Goal: Task Accomplishment & Management: Manage account settings

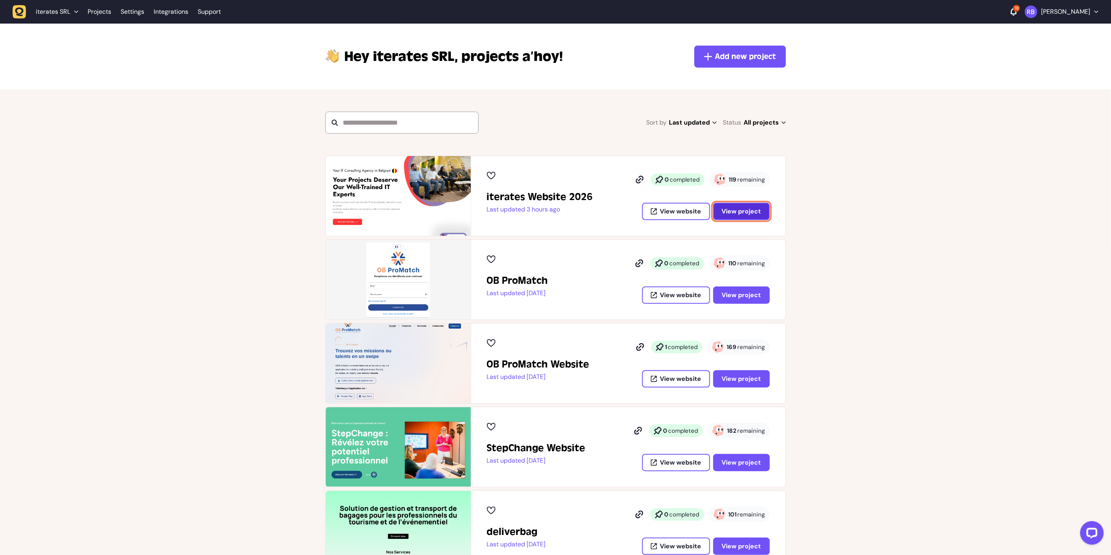
click at [753, 213] on span "View project" at bounding box center [741, 211] width 39 height 6
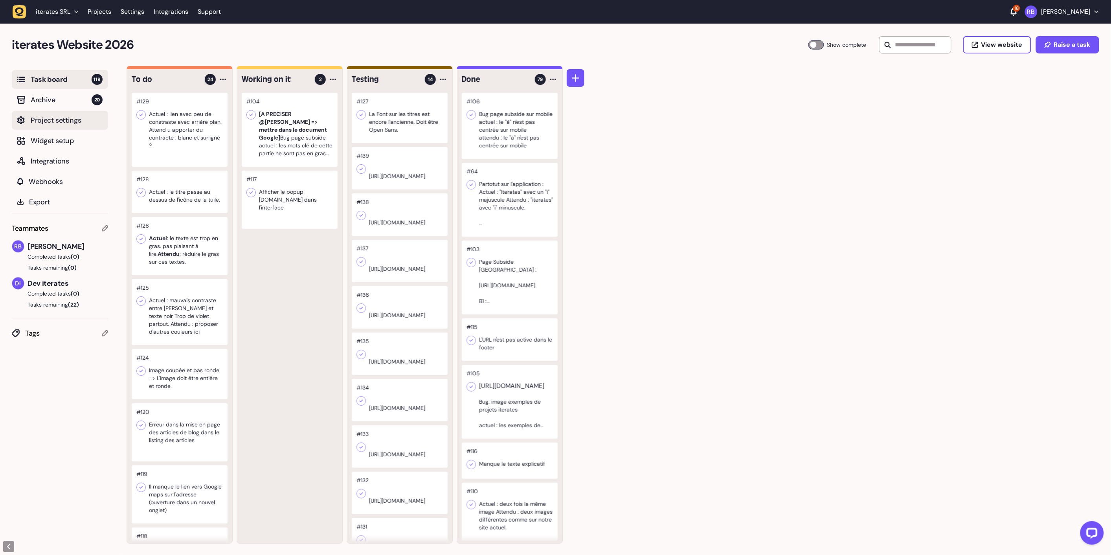
click at [42, 119] on span "Project settings" at bounding box center [67, 120] width 72 height 11
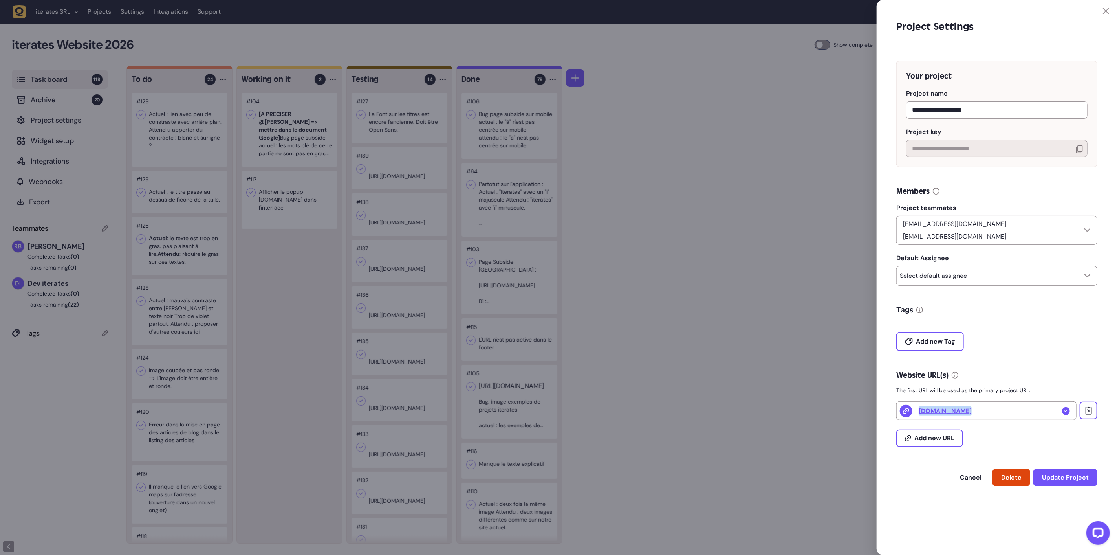
drag, startPoint x: 1038, startPoint y: 403, endPoint x: 916, endPoint y: 401, distance: 121.8
click at [916, 401] on div "[DOMAIN_NAME]" at bounding box center [986, 410] width 180 height 19
copy div "[DOMAIN_NAME]"
click at [1089, 409] on icon at bounding box center [1088, 410] width 3 height 3
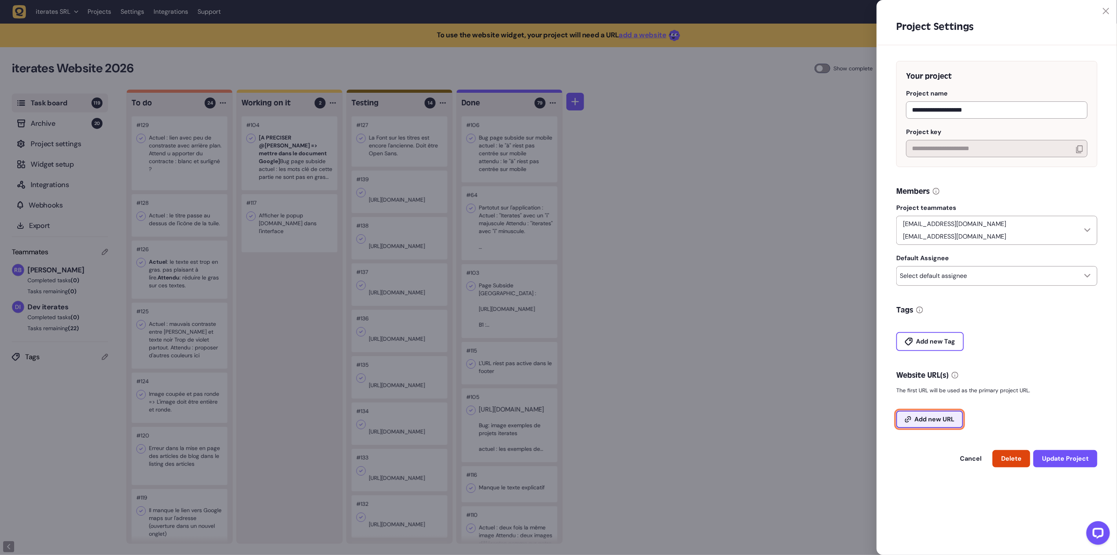
click at [944, 416] on span "Add new URL" at bounding box center [935, 419] width 40 height 6
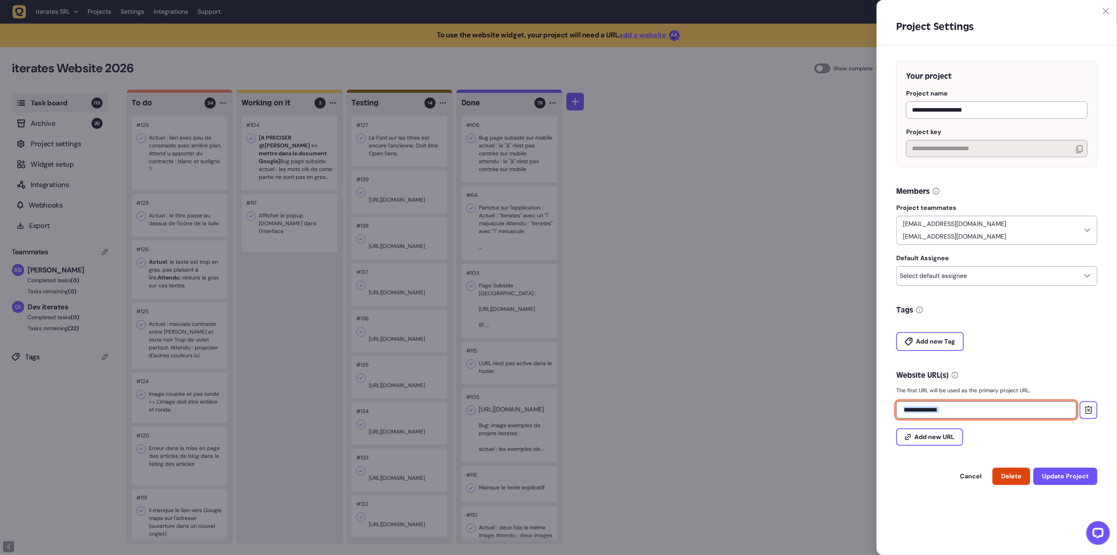
click at [973, 404] on input "text" at bounding box center [986, 409] width 180 height 17
click at [972, 403] on input "text" at bounding box center [986, 409] width 180 height 17
drag, startPoint x: 972, startPoint y: 403, endPoint x: 898, endPoint y: 401, distance: 74.3
click at [898, 401] on input "text" at bounding box center [986, 409] width 180 height 17
paste input "**********"
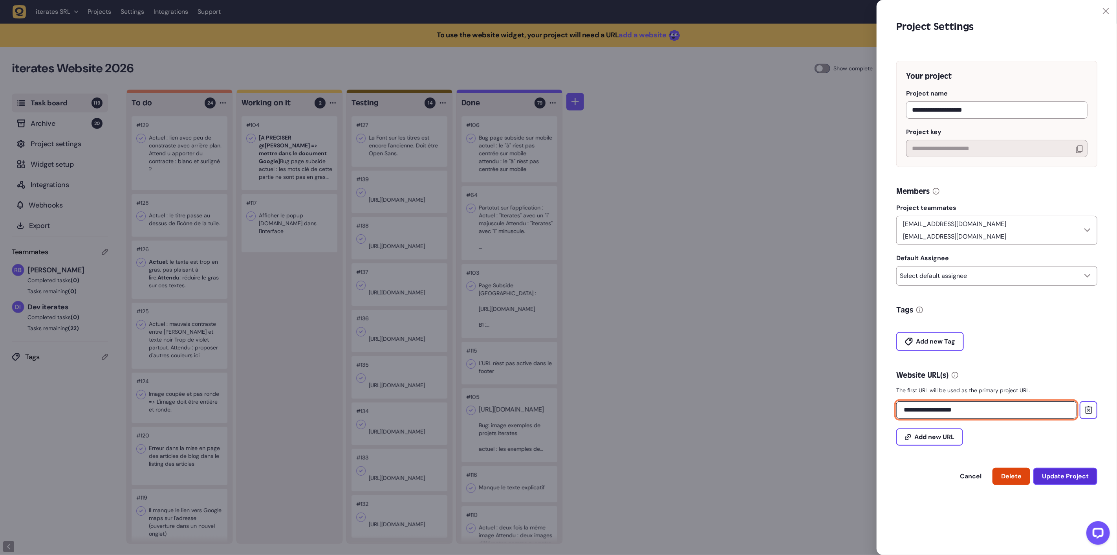
type input "**********"
click at [1066, 473] on span "Update Project" at bounding box center [1065, 476] width 47 height 6
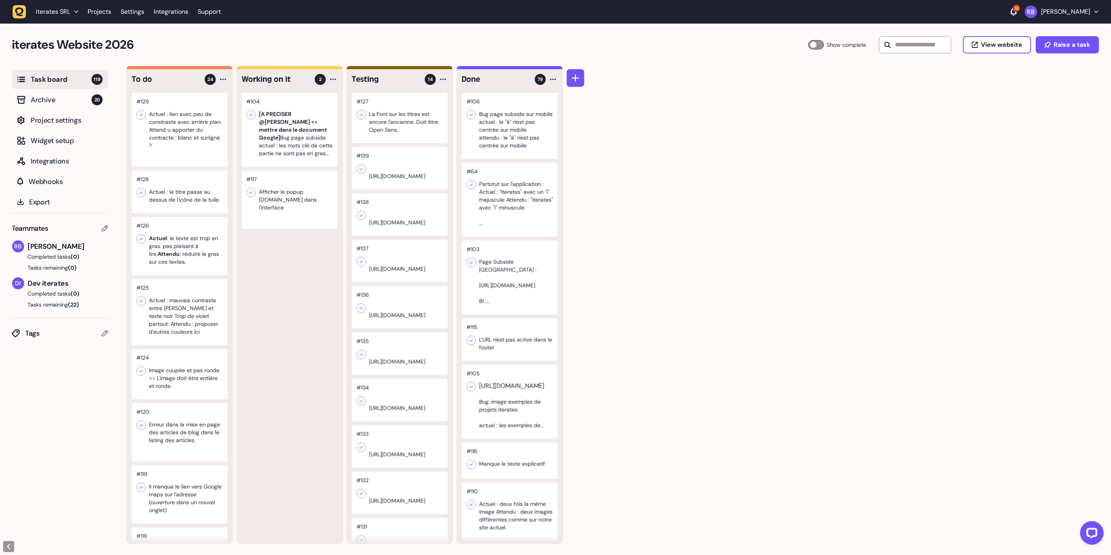
click at [26, 16] on link "button" at bounding box center [22, 12] width 18 height 14
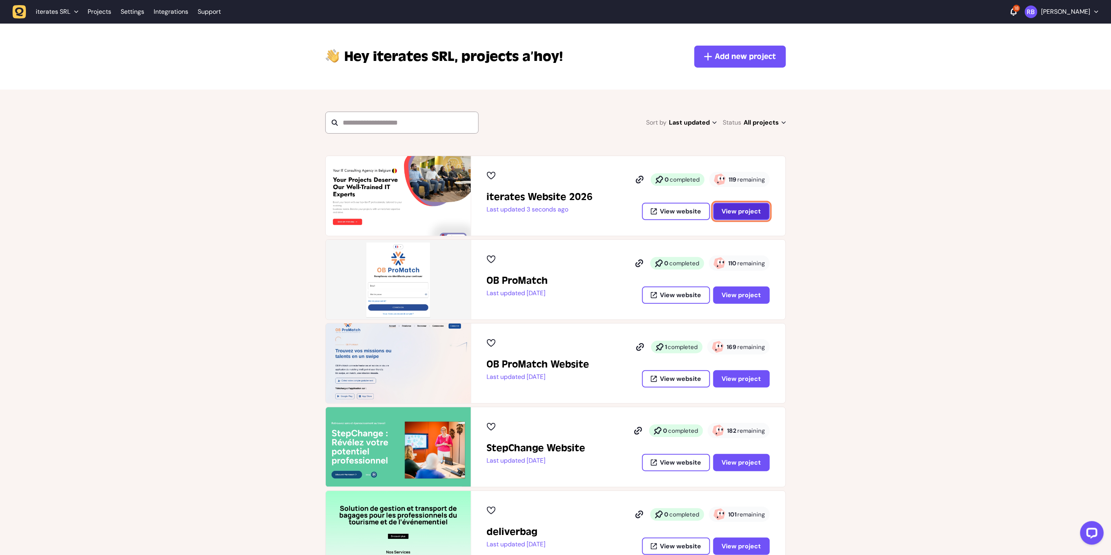
click at [755, 211] on span "View project" at bounding box center [741, 211] width 39 height 6
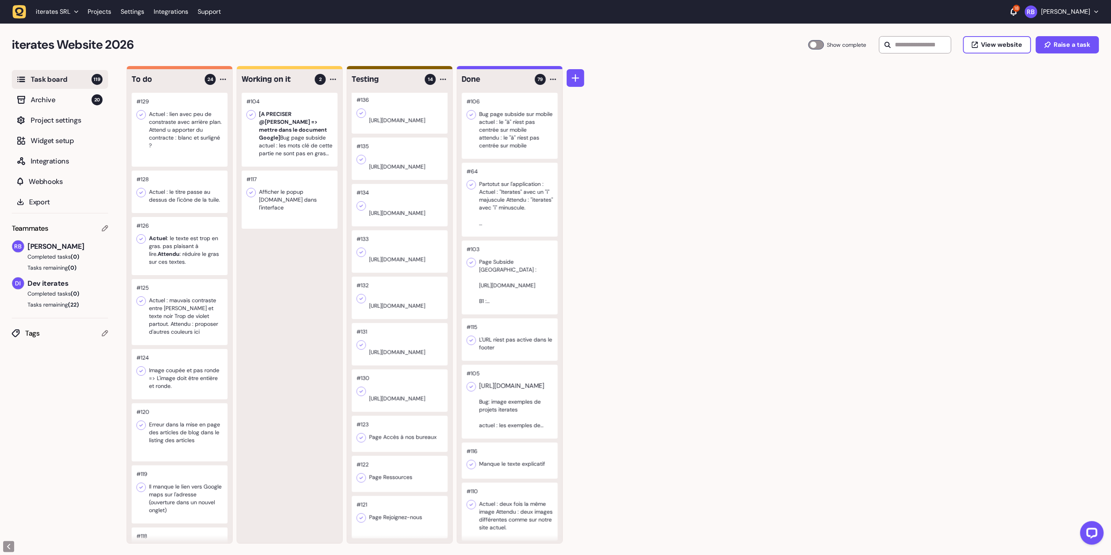
scroll to position [131, 0]
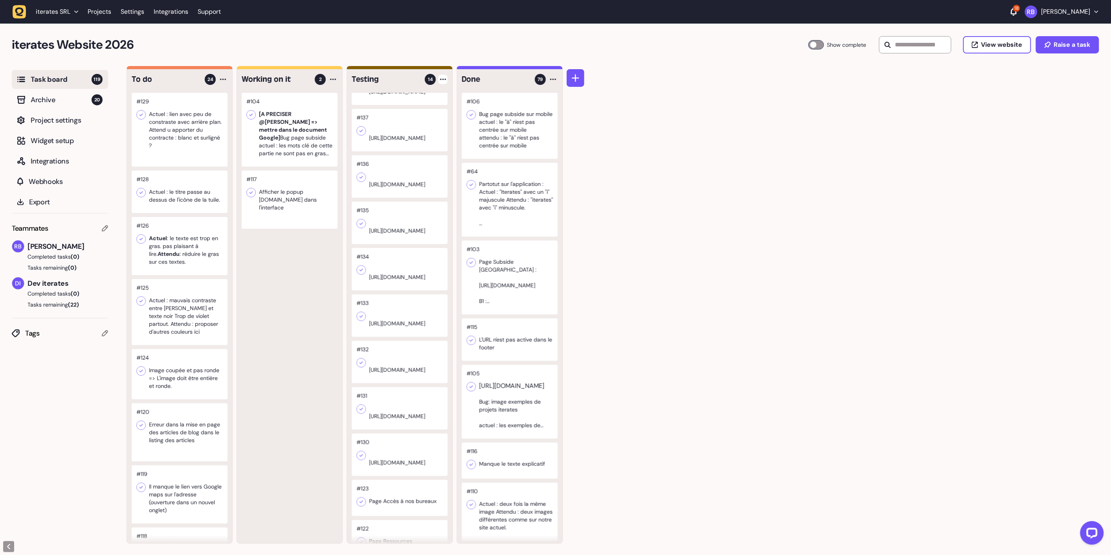
click at [445, 77] on div at bounding box center [442, 79] width 9 height 9
click at [428, 92] on div "Add Task" at bounding box center [413, 96] width 57 height 8
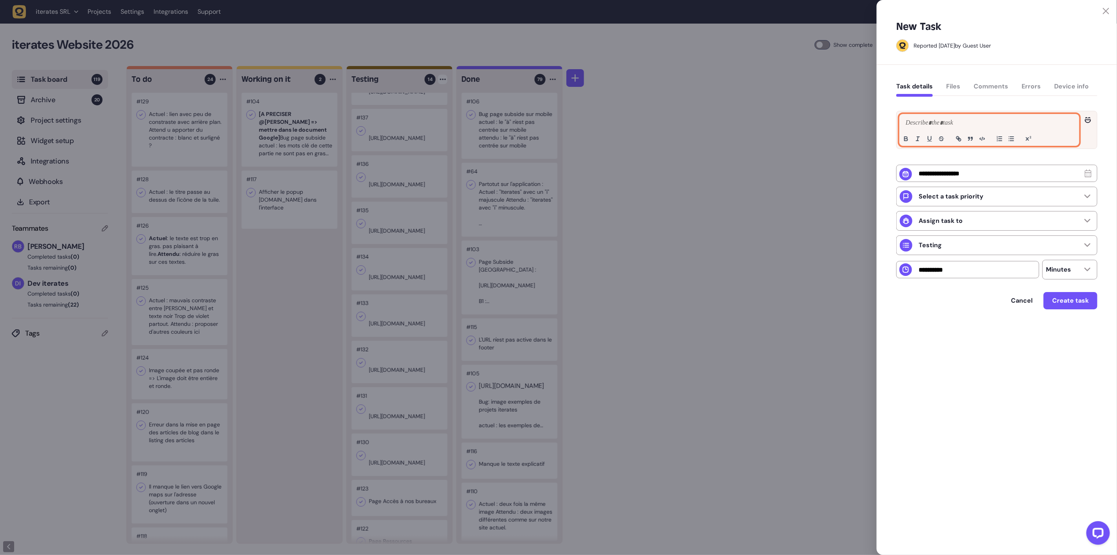
click at [913, 117] on div at bounding box center [989, 129] width 179 height 31
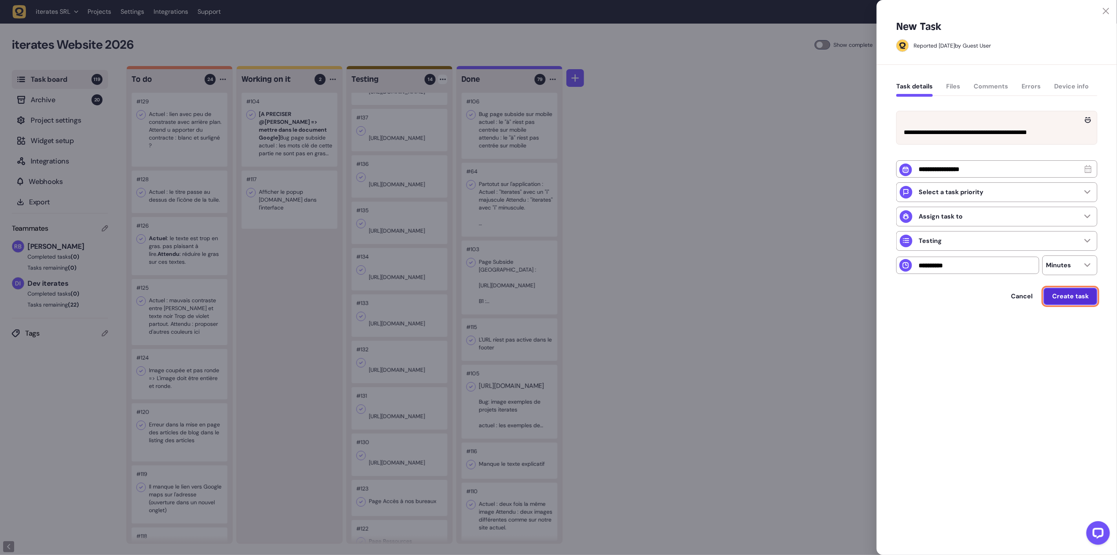
click at [1053, 305] on button "Create task" at bounding box center [1071, 296] width 54 height 17
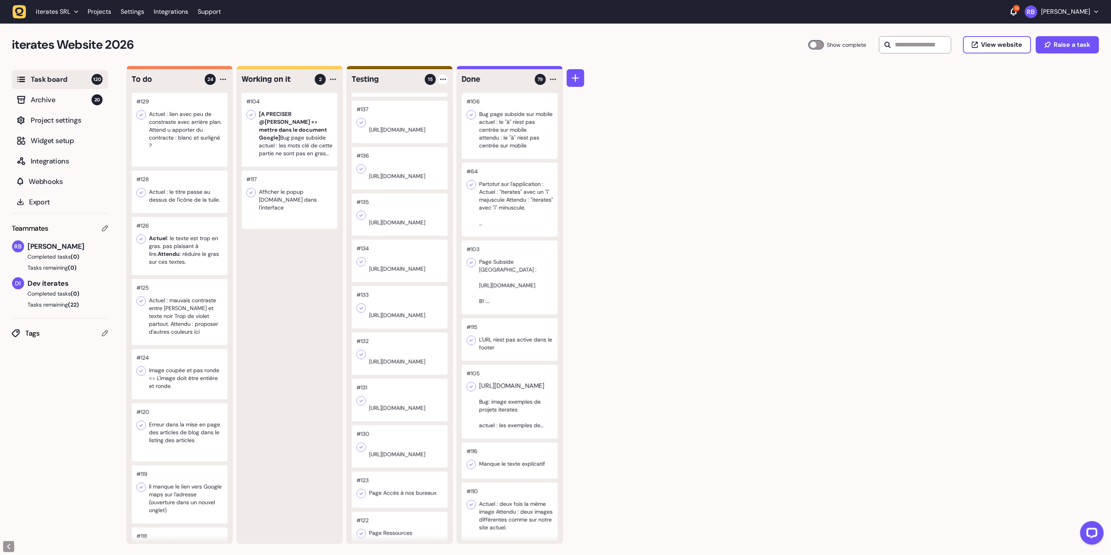
click at [444, 82] on div at bounding box center [442, 79] width 9 height 9
click at [412, 95] on div "Add Task" at bounding box center [413, 96] width 57 height 8
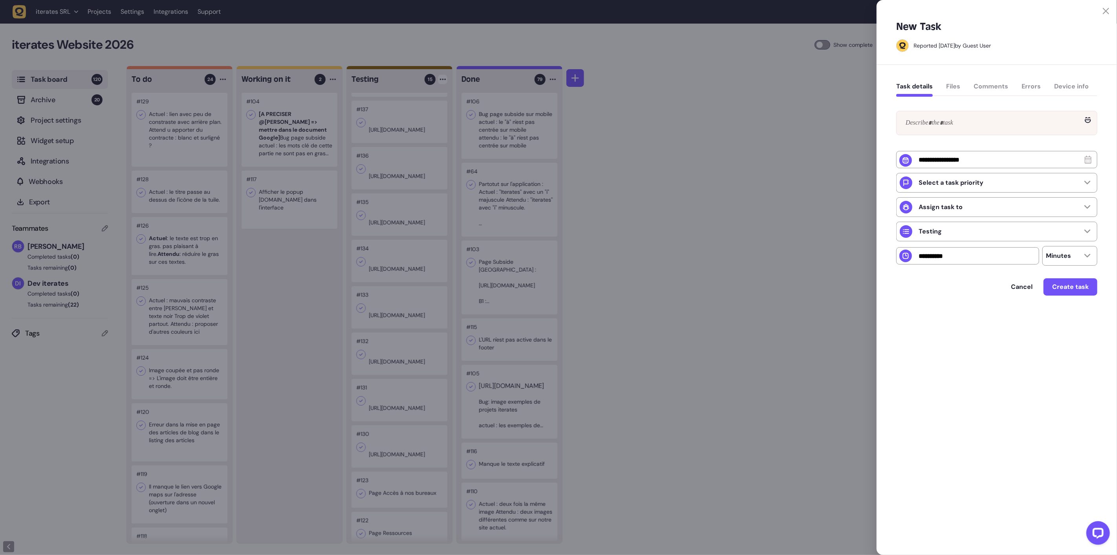
click at [924, 132] on div at bounding box center [997, 123] width 200 height 24
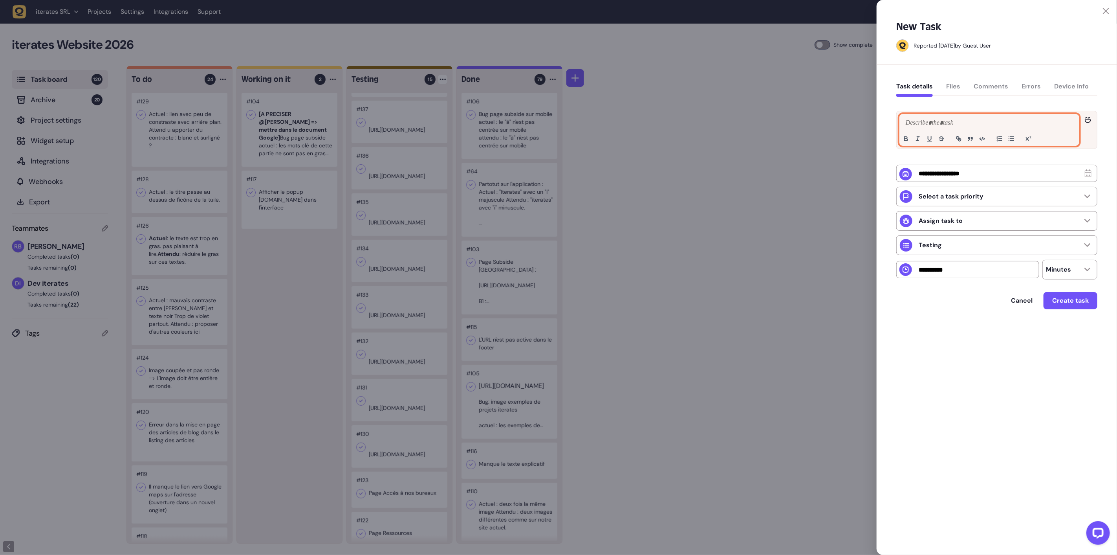
click at [920, 118] on p at bounding box center [989, 122] width 171 height 9
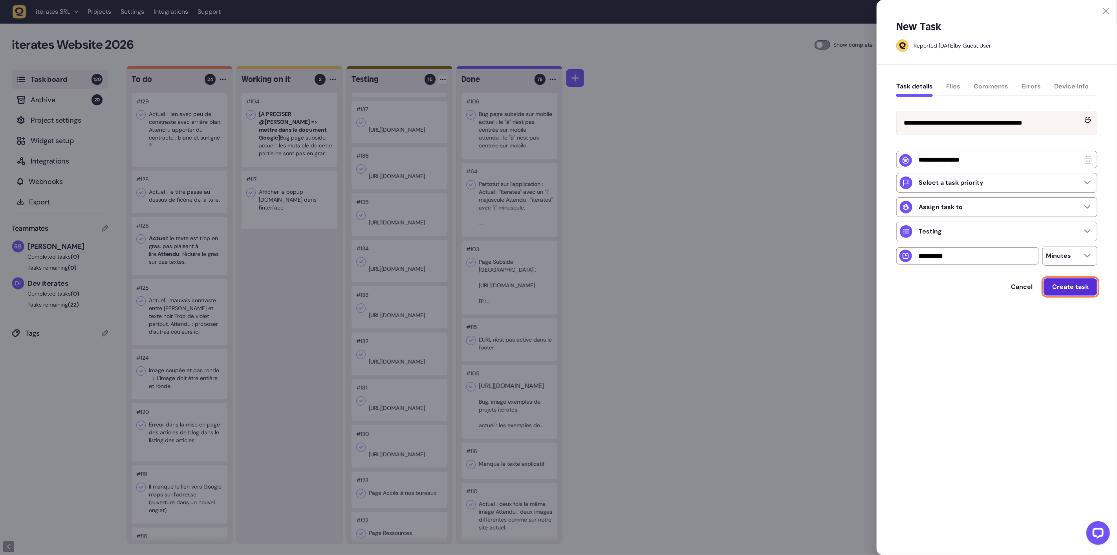
click at [1062, 290] on span "Create task" at bounding box center [1070, 287] width 37 height 6
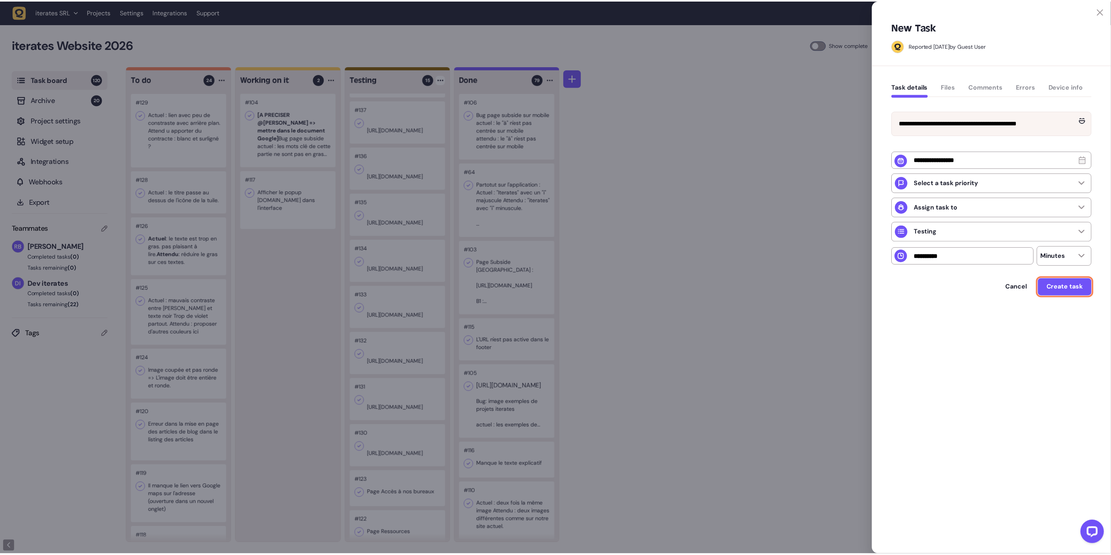
scroll to position [232, 0]
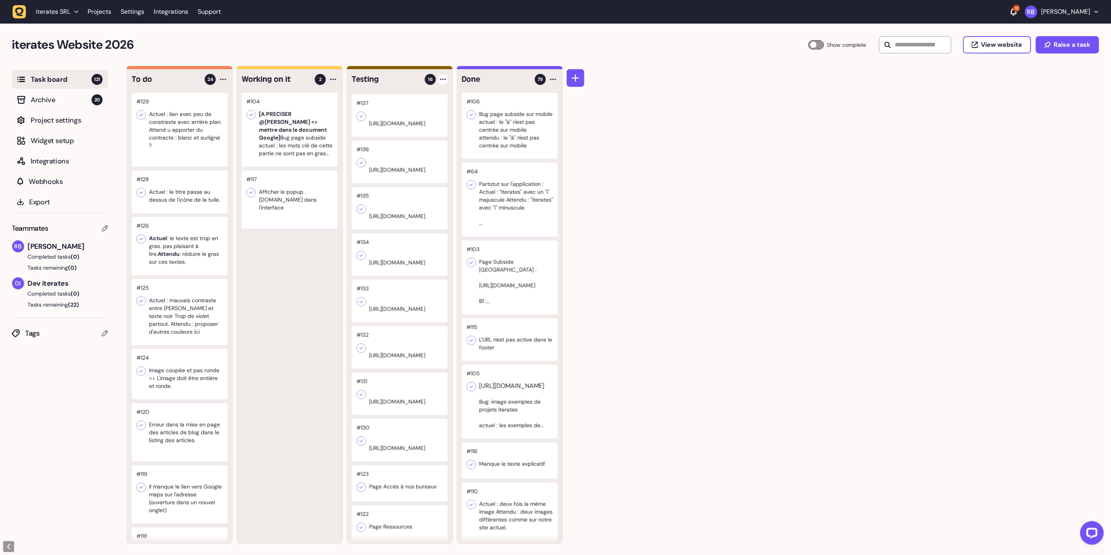
click at [441, 81] on div at bounding box center [442, 79] width 9 height 9
click at [418, 95] on div "Add Task" at bounding box center [413, 96] width 57 height 8
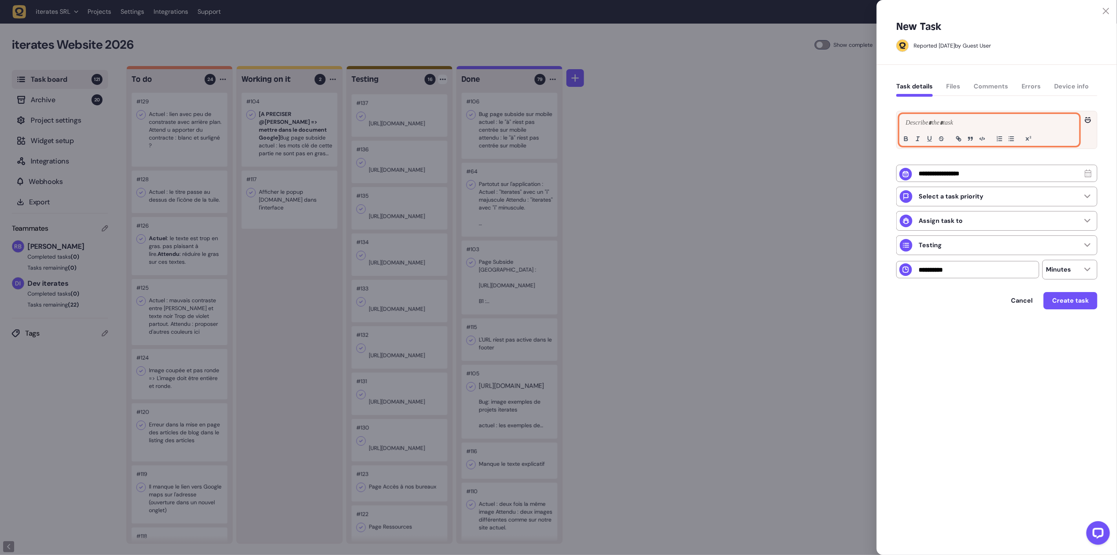
click at [922, 124] on p at bounding box center [989, 122] width 171 height 9
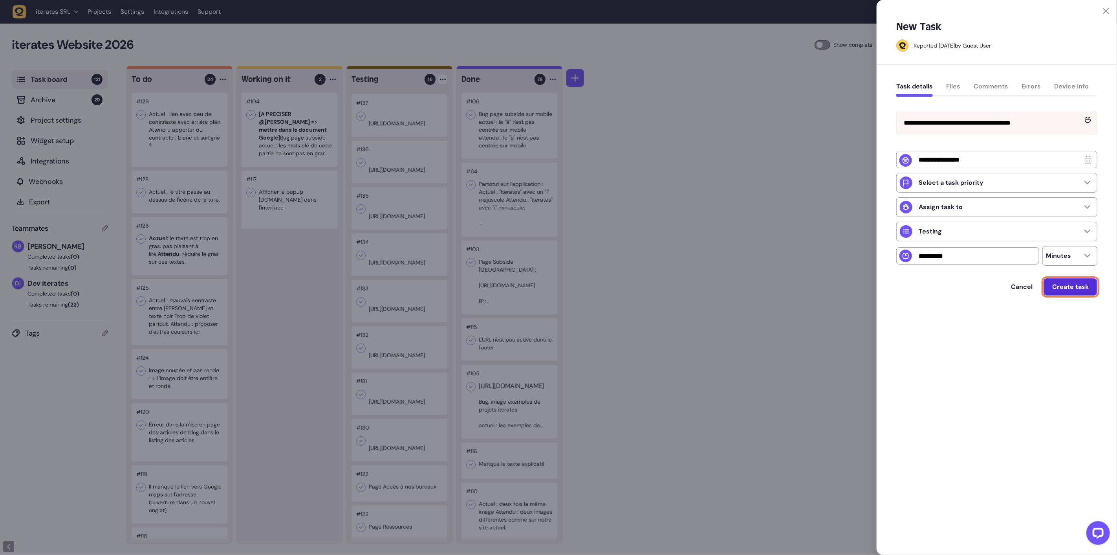
click at [1056, 293] on button "Create task" at bounding box center [1071, 286] width 54 height 17
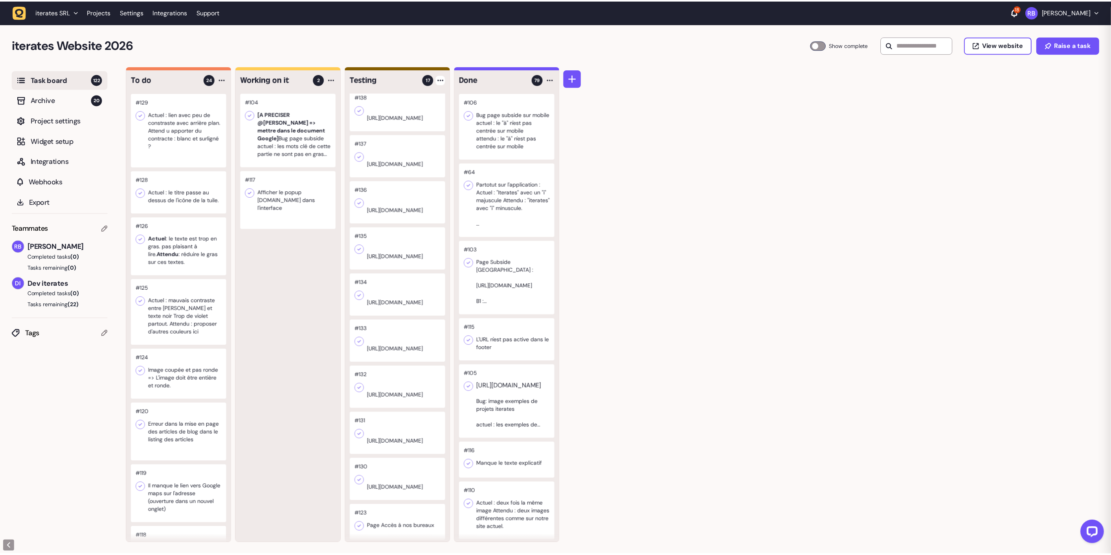
scroll to position [278, 0]
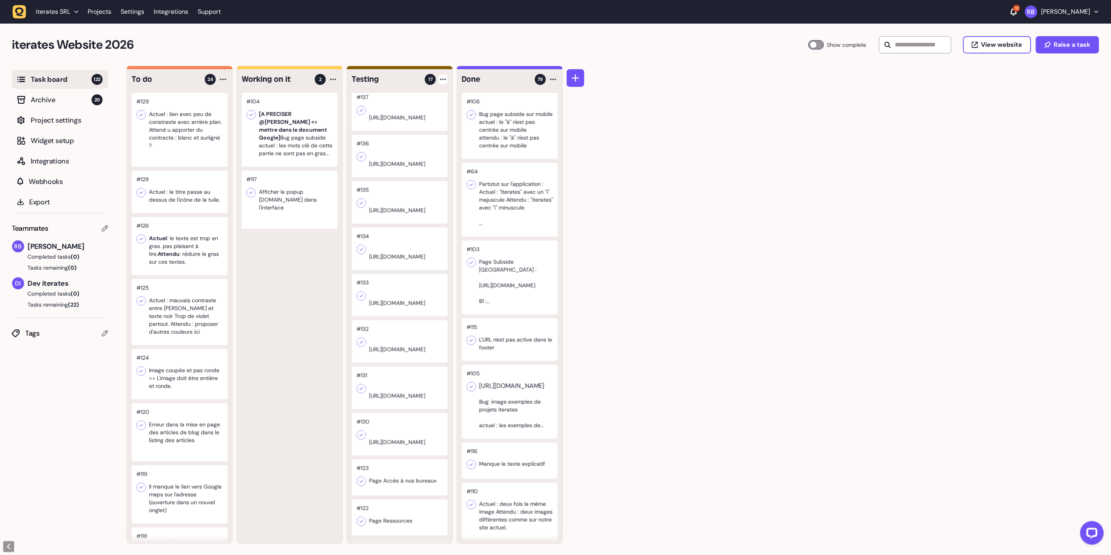
click at [441, 77] on div at bounding box center [442, 79] width 9 height 9
click at [414, 95] on div "Add Task" at bounding box center [413, 96] width 57 height 8
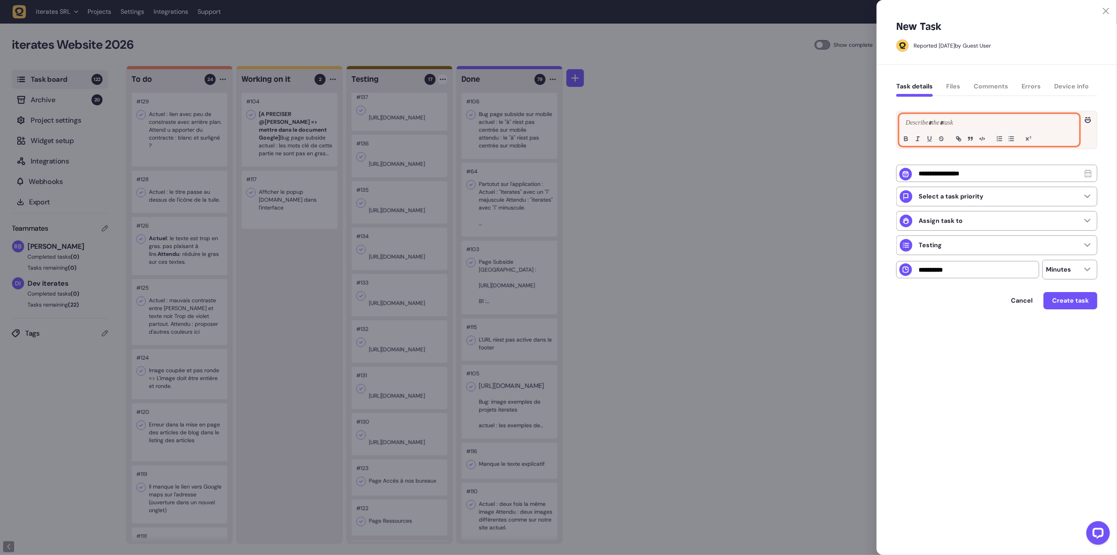
click at [929, 124] on p at bounding box center [989, 122] width 171 height 9
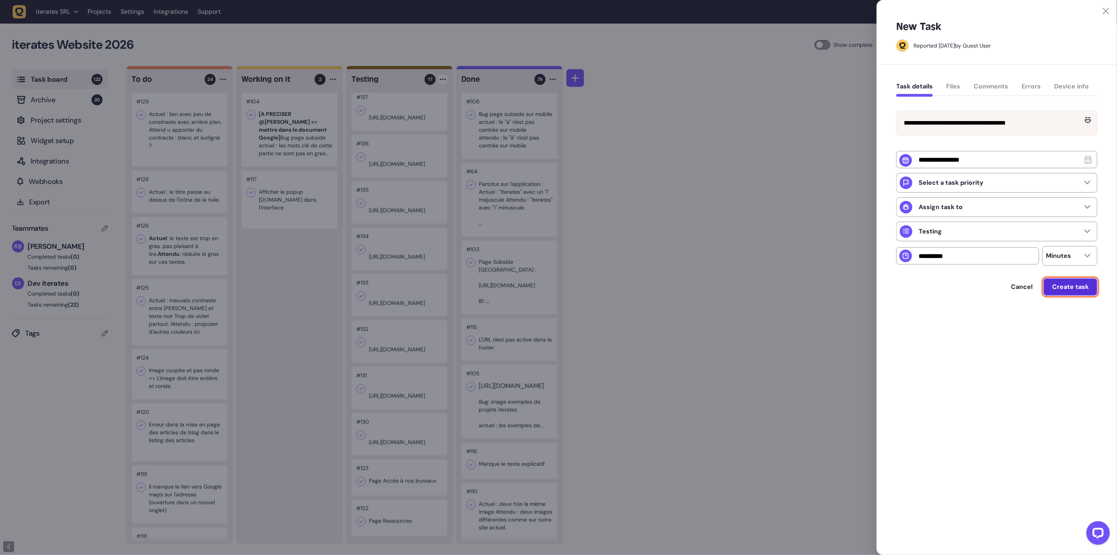
click at [1072, 290] on span "Create task" at bounding box center [1070, 287] width 37 height 6
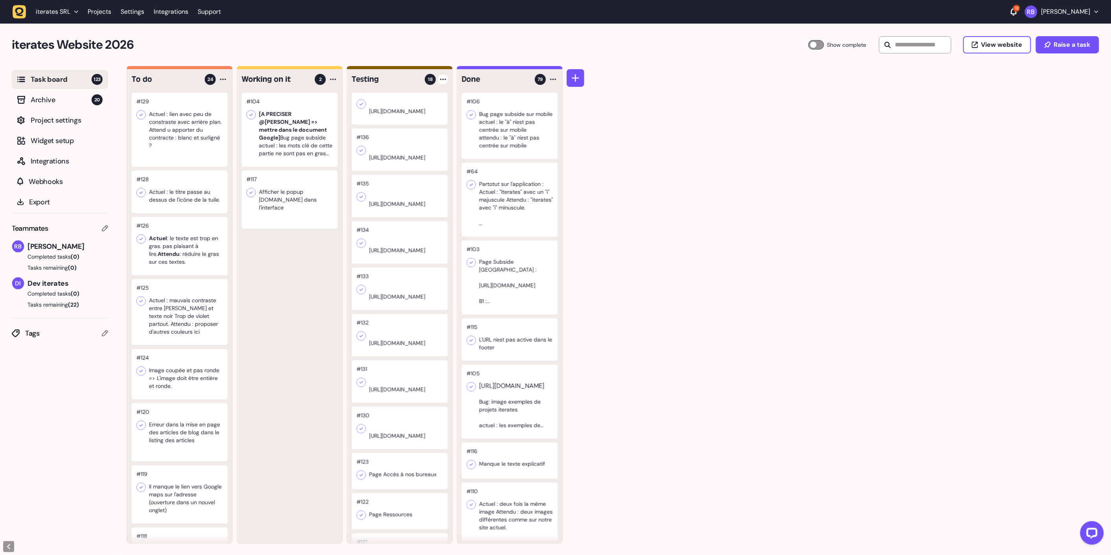
click at [445, 79] on icon at bounding box center [443, 80] width 6 height 2
click at [403, 97] on div "Add Task" at bounding box center [413, 96] width 57 height 8
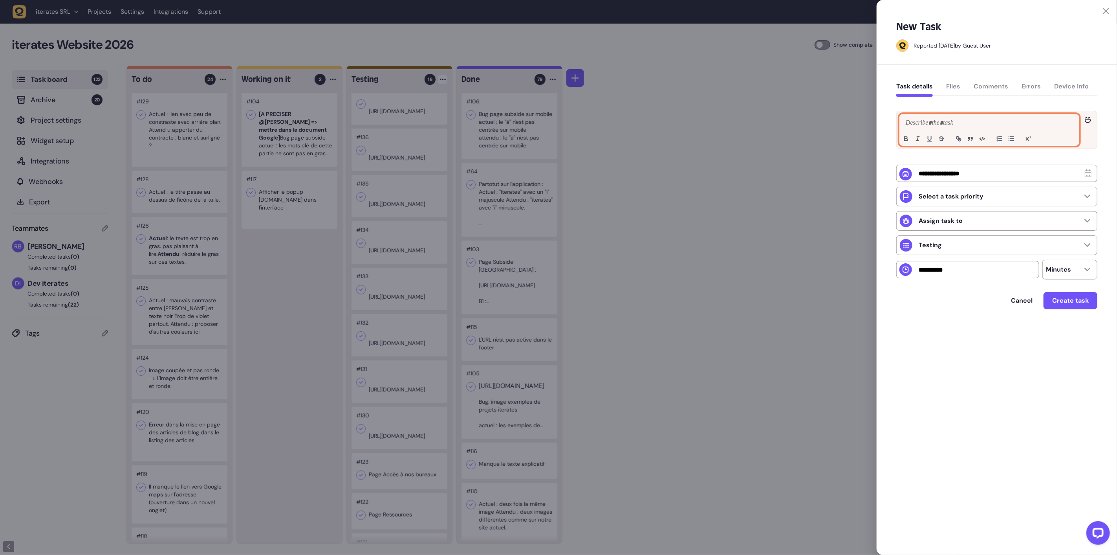
click at [941, 122] on p at bounding box center [989, 122] width 171 height 9
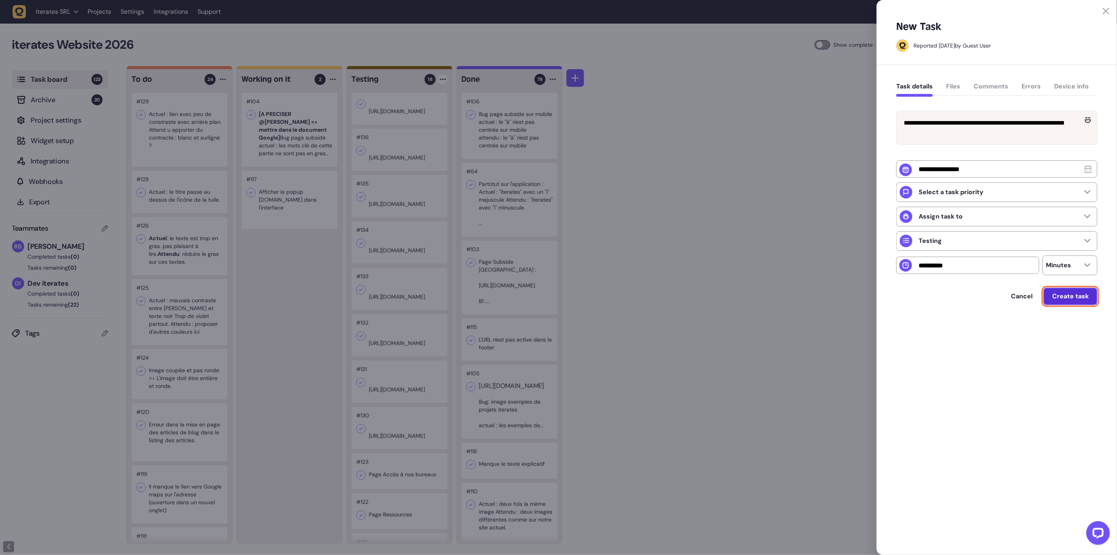
click at [1073, 304] on button "Create task" at bounding box center [1071, 296] width 54 height 17
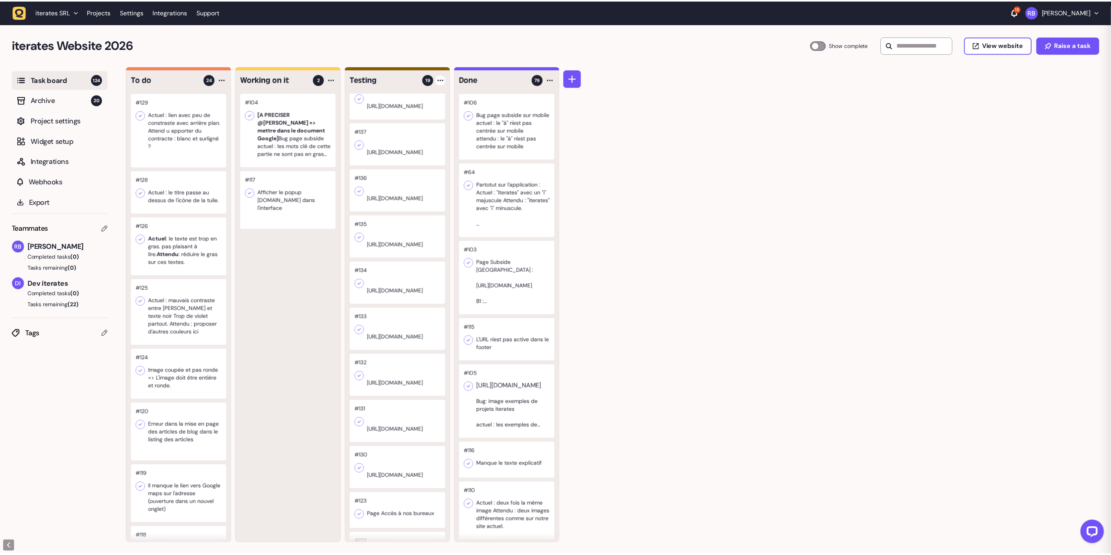
scroll to position [378, 0]
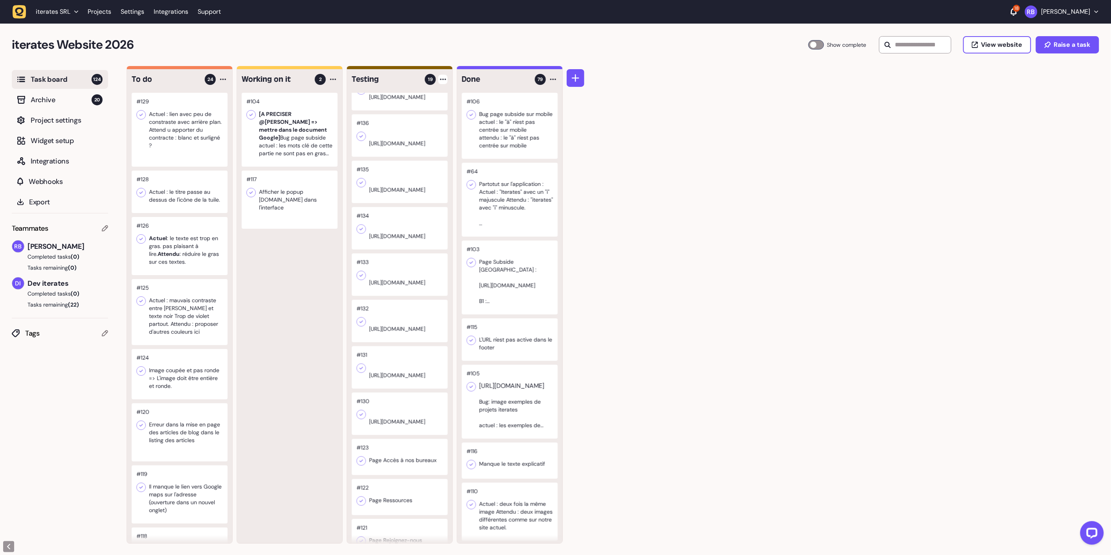
click at [448, 79] on div "Testing 19 #144 [URL][DOMAIN_NAME] #143 [URL][DOMAIN_NAME] #142 [URL][DOMAIN_NA…" at bounding box center [399, 306] width 105 height 474
click at [442, 79] on icon at bounding box center [443, 80] width 6 height 2
click at [425, 94] on div "Add Task" at bounding box center [413, 96] width 57 height 8
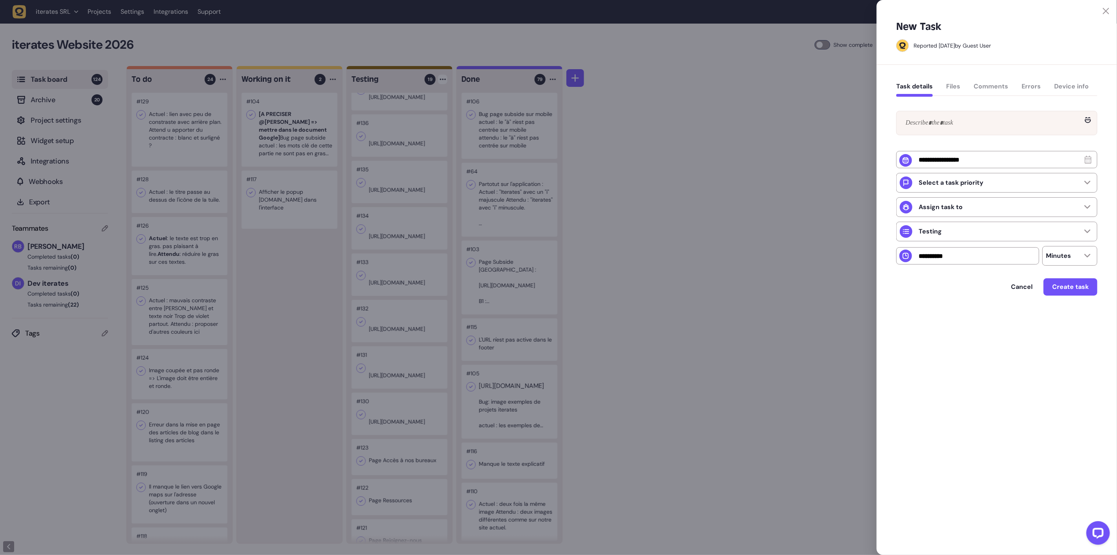
click at [901, 132] on div at bounding box center [997, 123] width 200 height 24
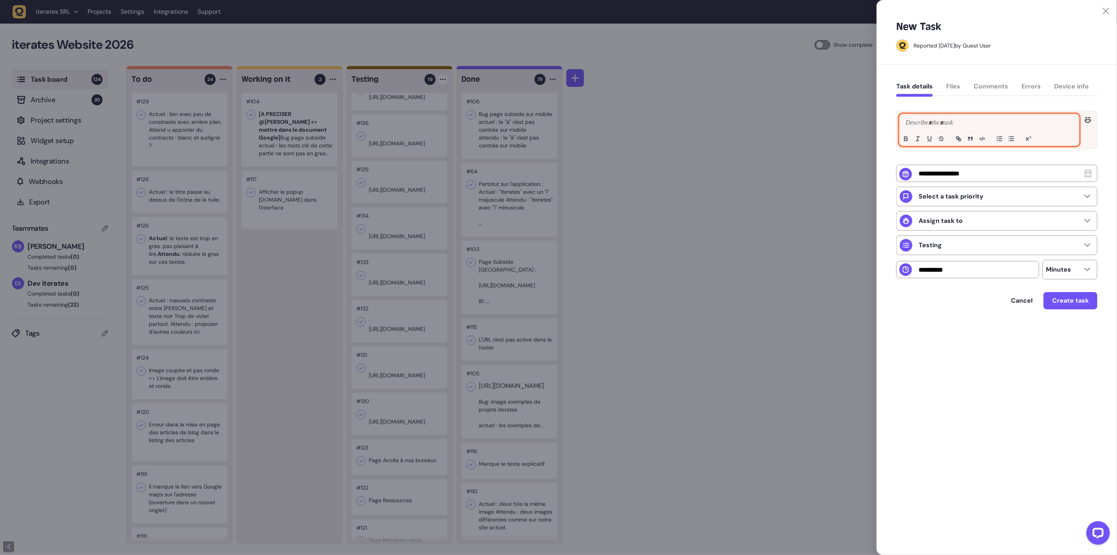
click at [932, 126] on p at bounding box center [989, 122] width 171 height 9
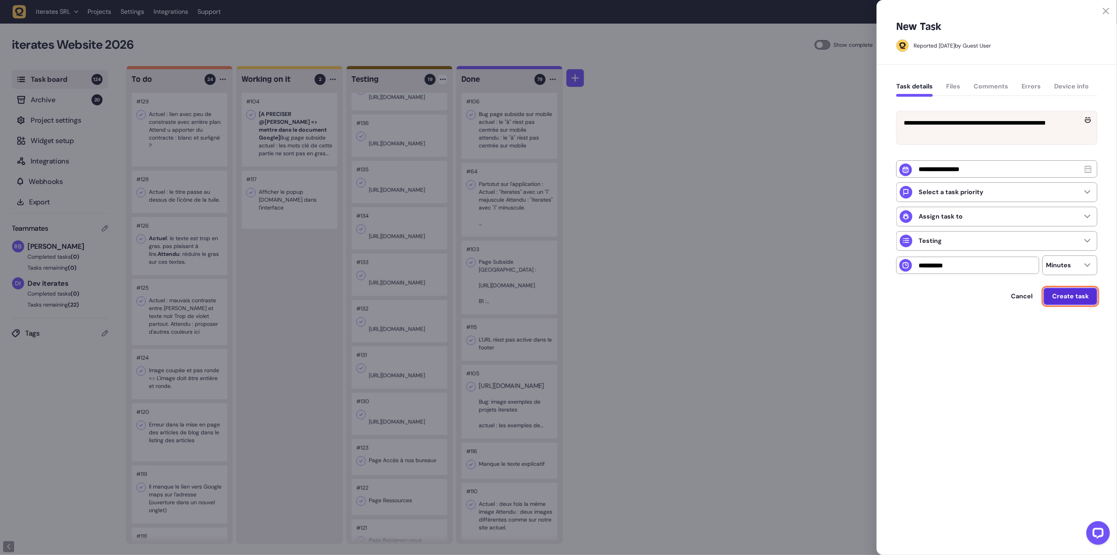
click at [1060, 303] on button "Create task" at bounding box center [1071, 296] width 54 height 17
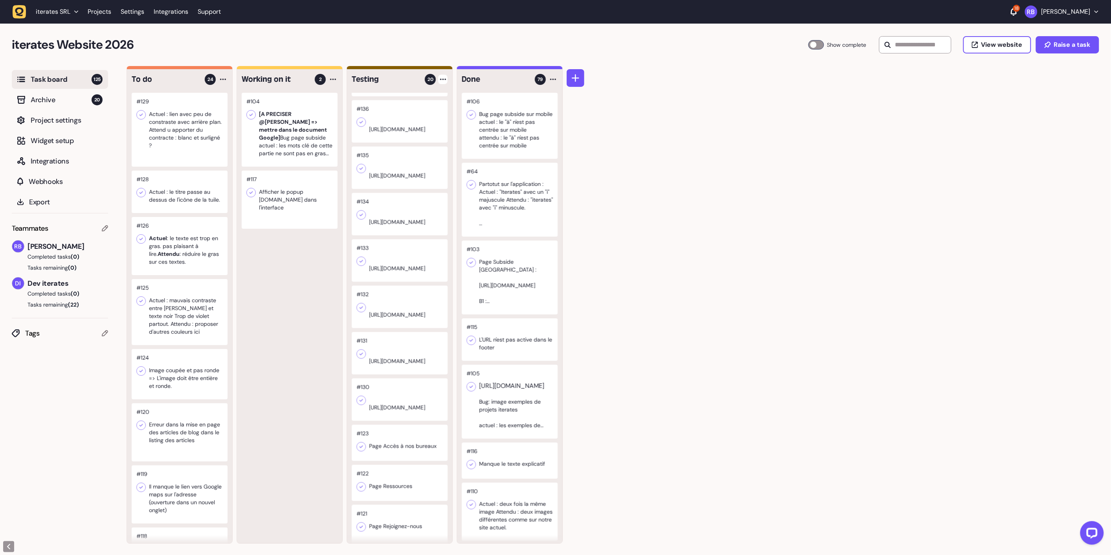
click at [440, 81] on div at bounding box center [442, 79] width 9 height 9
click at [422, 95] on div "Add Task" at bounding box center [413, 96] width 57 height 8
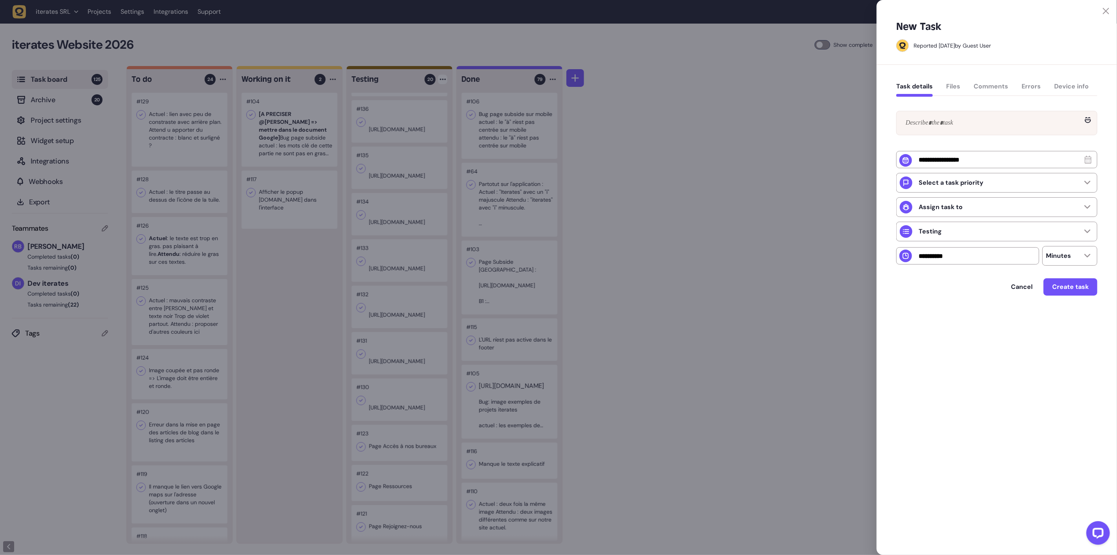
click at [977, 113] on div at bounding box center [997, 123] width 200 height 24
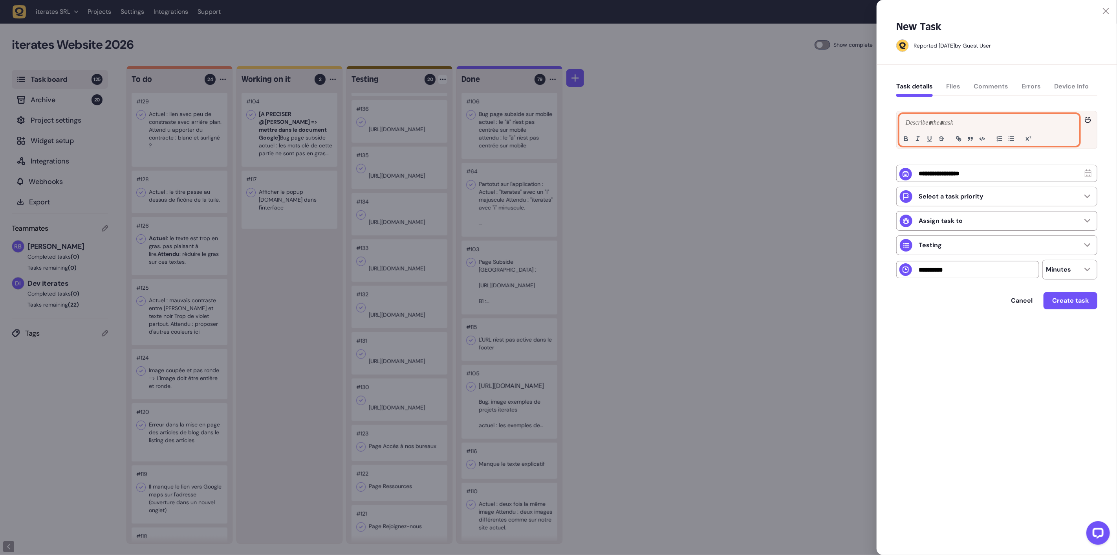
click at [972, 121] on p at bounding box center [989, 122] width 171 height 9
paste div
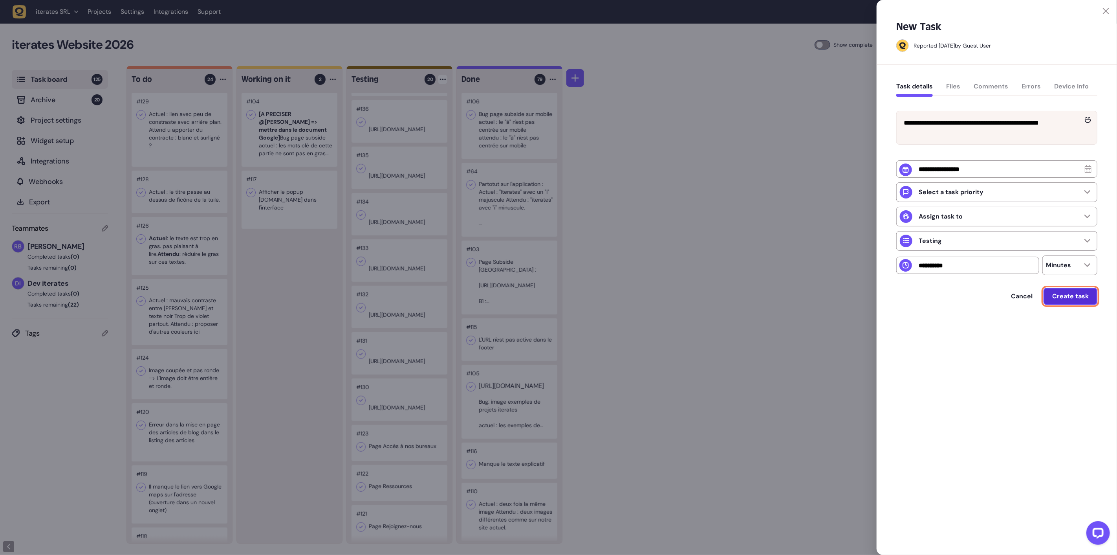
click at [1078, 305] on button "Create task" at bounding box center [1071, 296] width 54 height 17
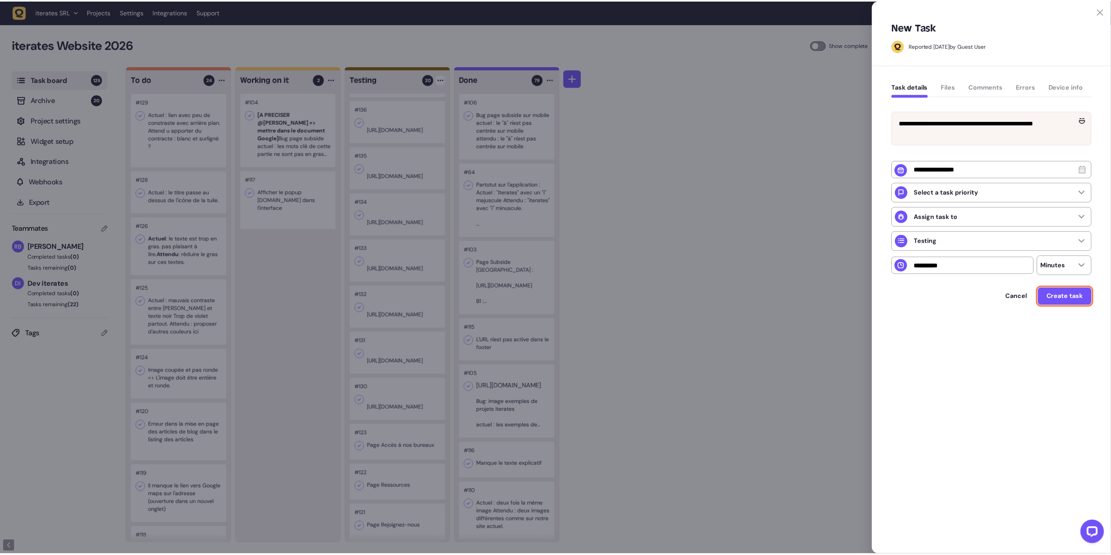
scroll to position [487, 0]
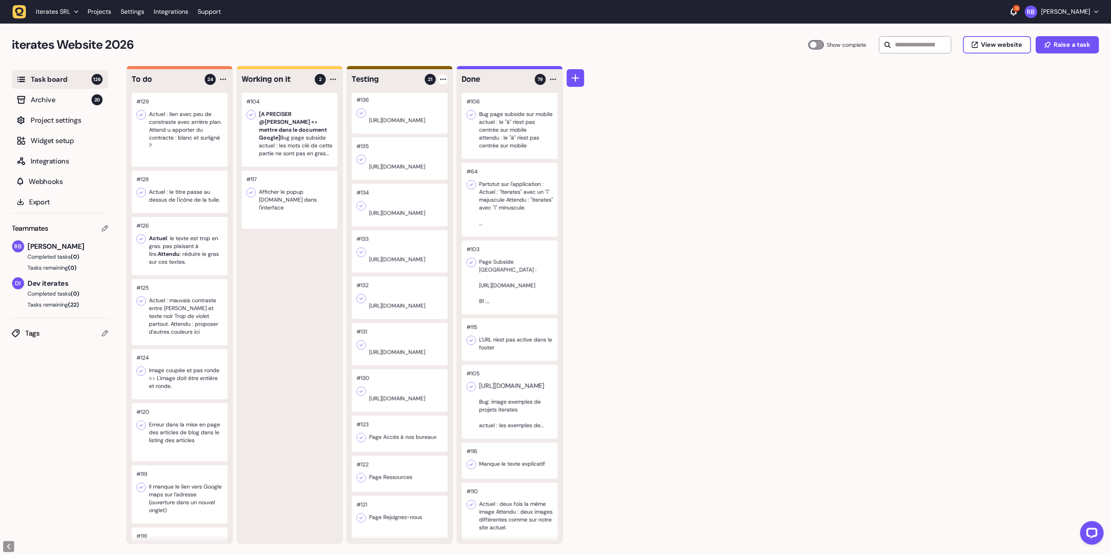
click at [442, 79] on icon at bounding box center [443, 80] width 6 height 2
click at [434, 93] on div "Add Task" at bounding box center [413, 96] width 57 height 8
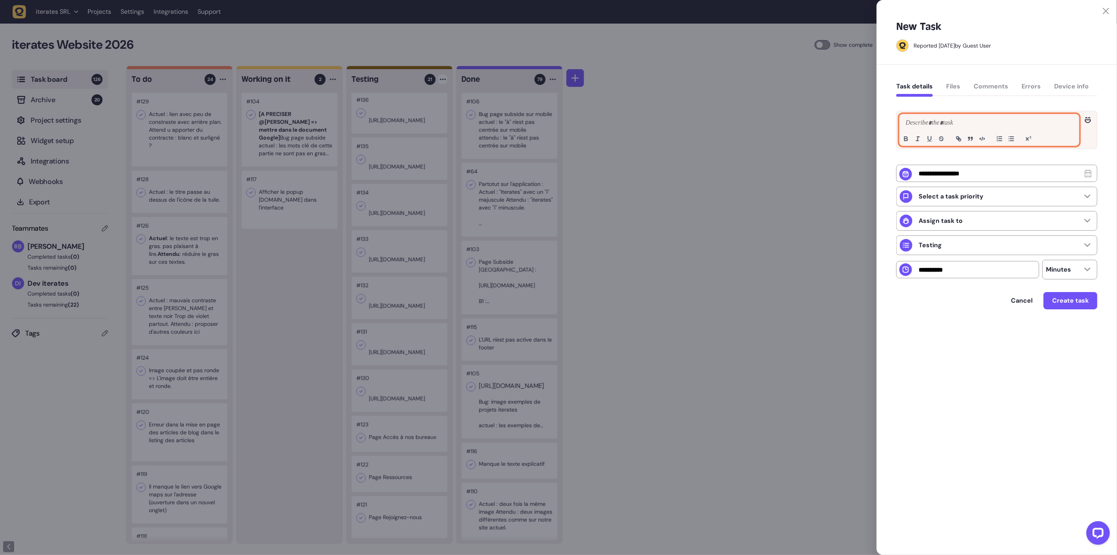
click at [930, 120] on p at bounding box center [989, 122] width 171 height 9
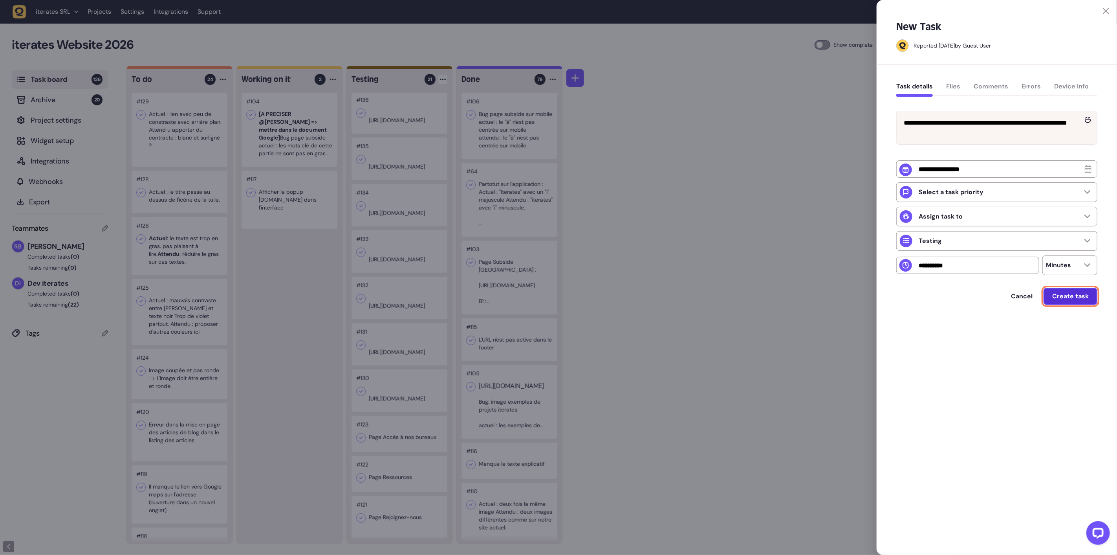
click at [1072, 299] on span "Create task" at bounding box center [1070, 296] width 37 height 6
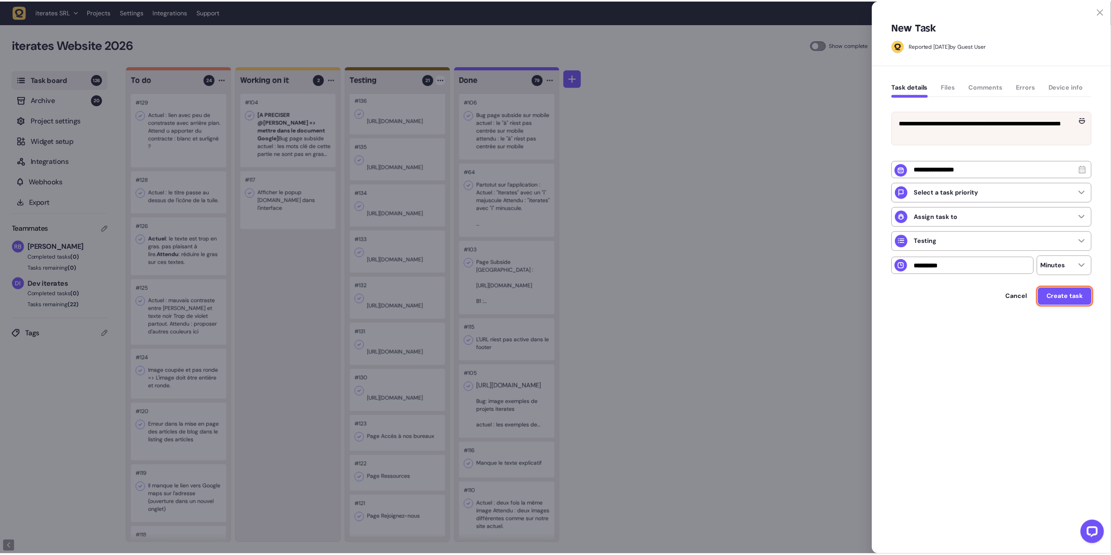
scroll to position [541, 0]
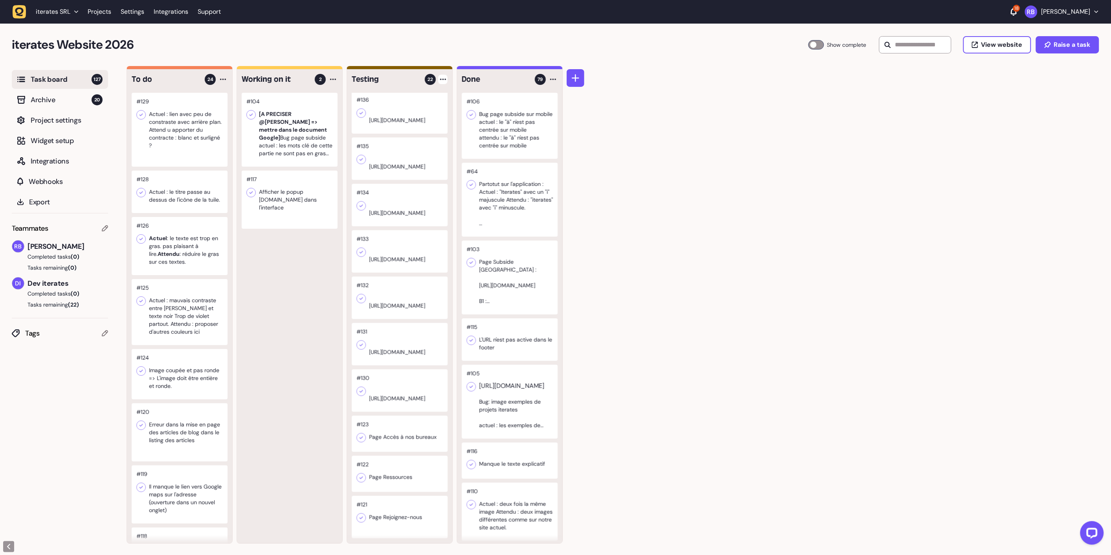
click at [440, 80] on div at bounding box center [442, 79] width 9 height 9
click at [411, 96] on div "Add Task" at bounding box center [413, 96] width 57 height 8
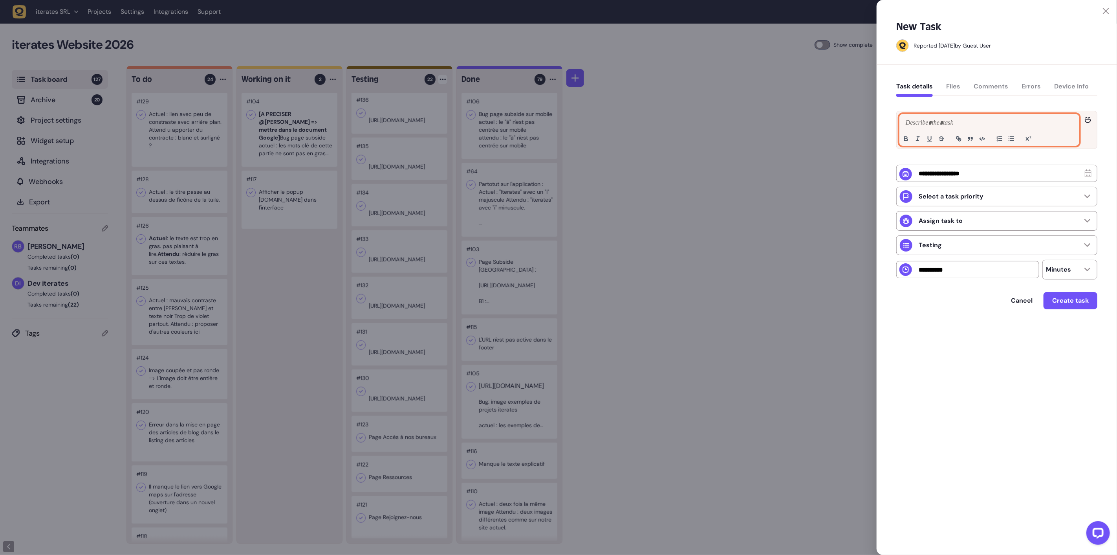
click at [955, 130] on div at bounding box center [989, 129] width 179 height 31
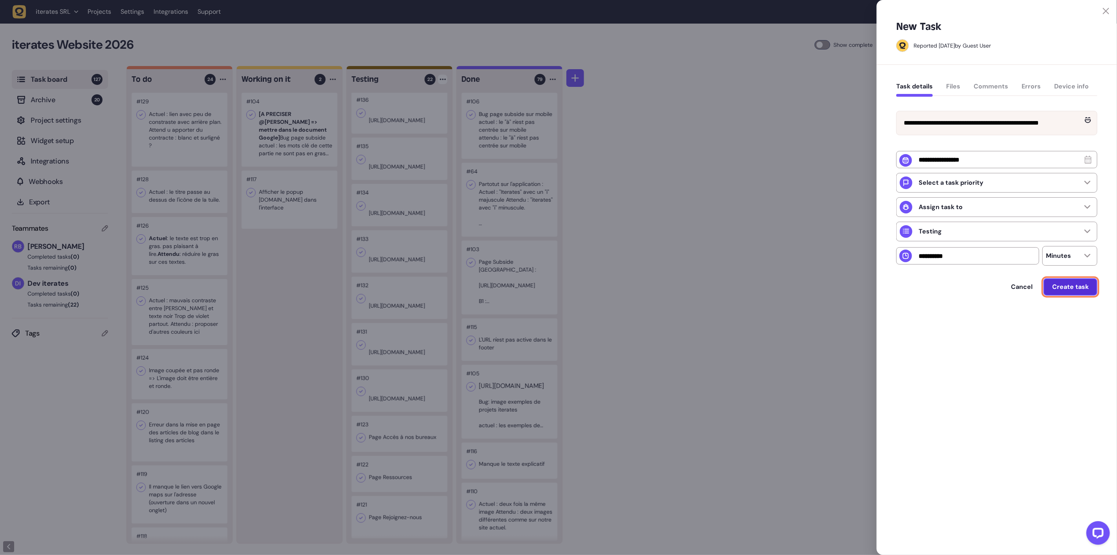
click at [1083, 295] on button "Create task" at bounding box center [1071, 286] width 54 height 17
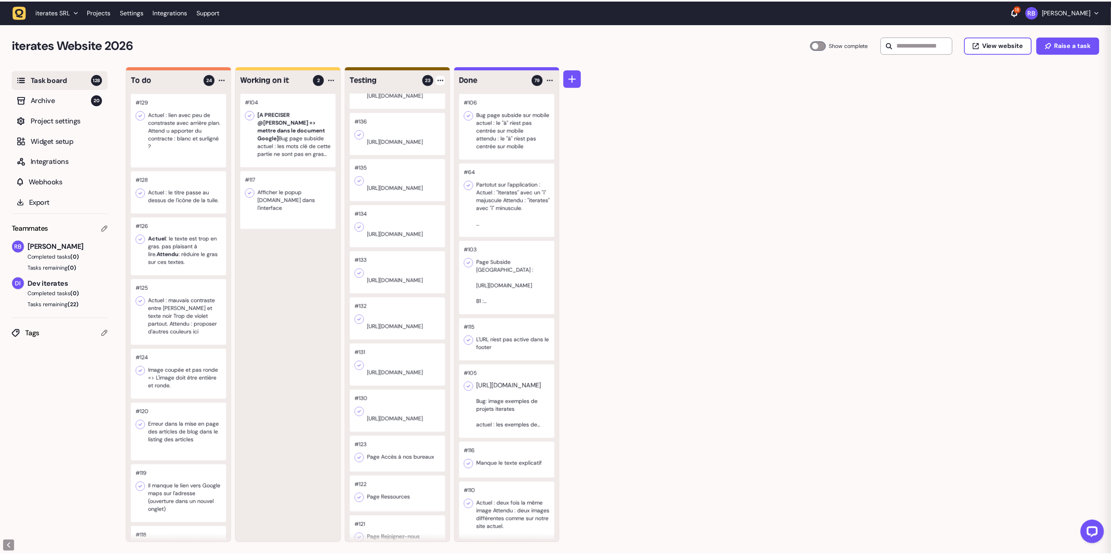
scroll to position [595, 0]
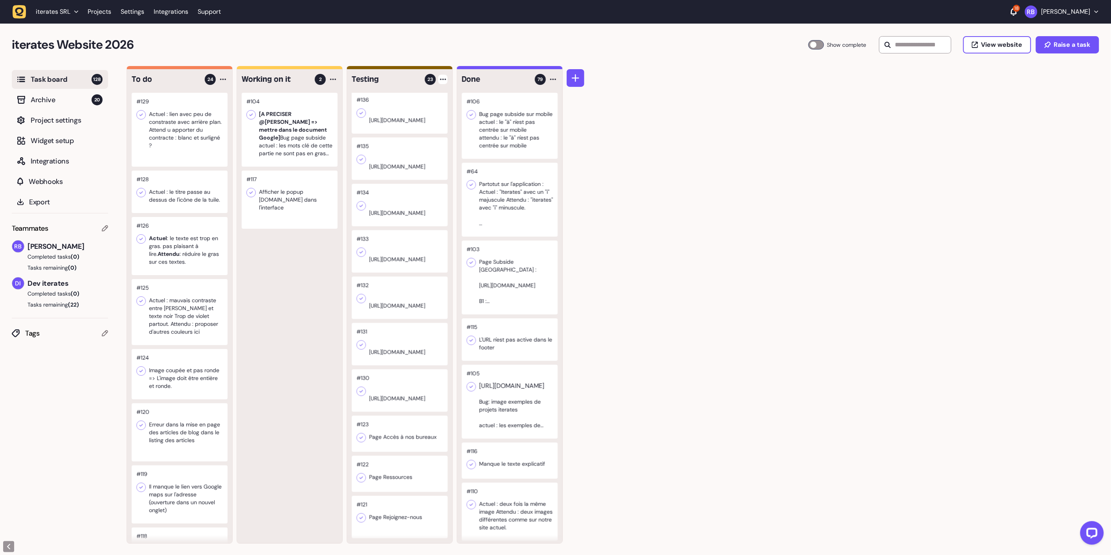
click at [440, 81] on div at bounding box center [442, 79] width 9 height 9
click at [406, 93] on div "Add Task" at bounding box center [413, 96] width 57 height 8
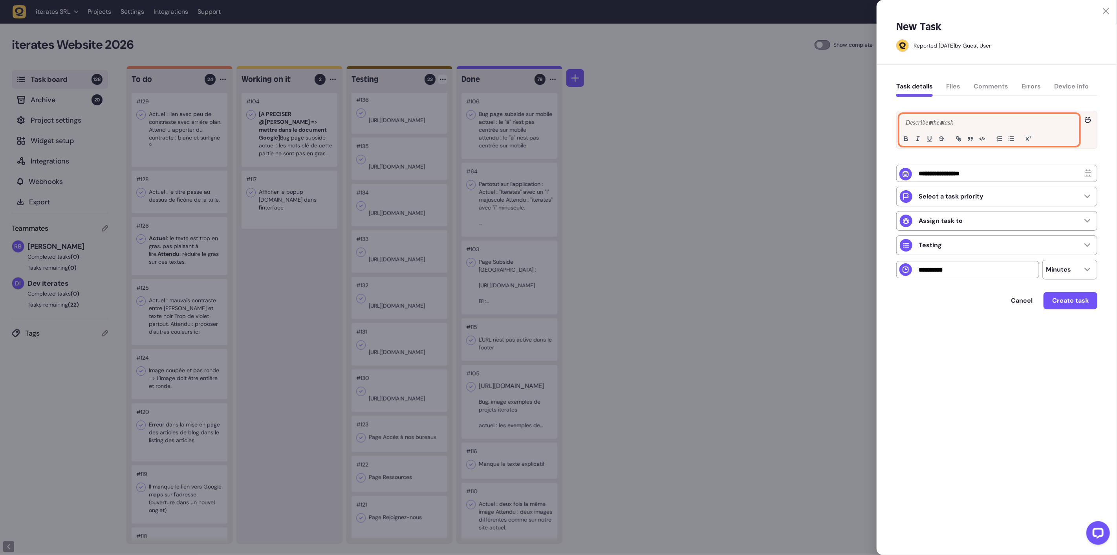
click at [941, 125] on p at bounding box center [989, 122] width 171 height 9
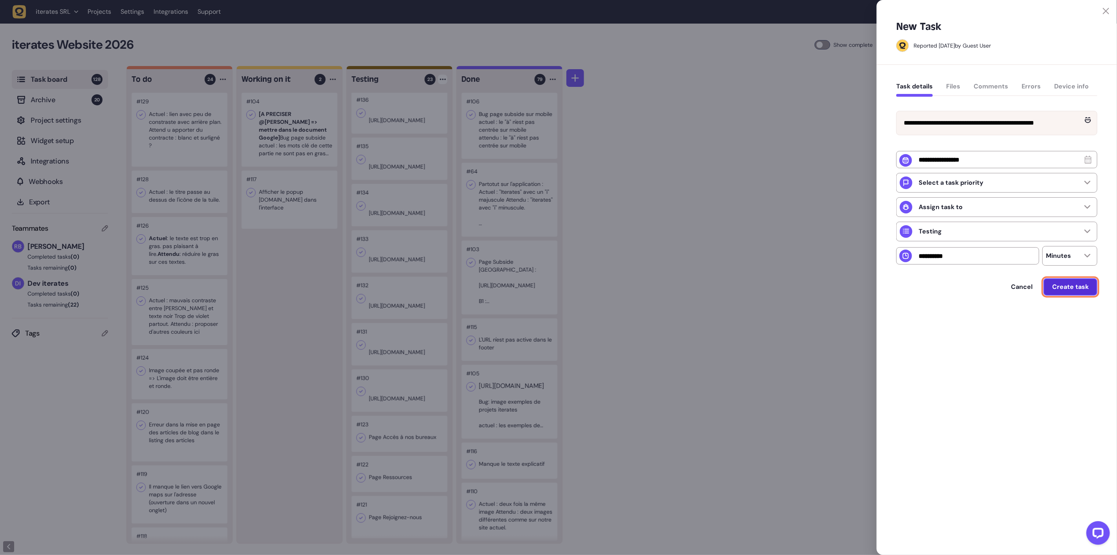
click at [1069, 290] on span "Create task" at bounding box center [1070, 287] width 37 height 6
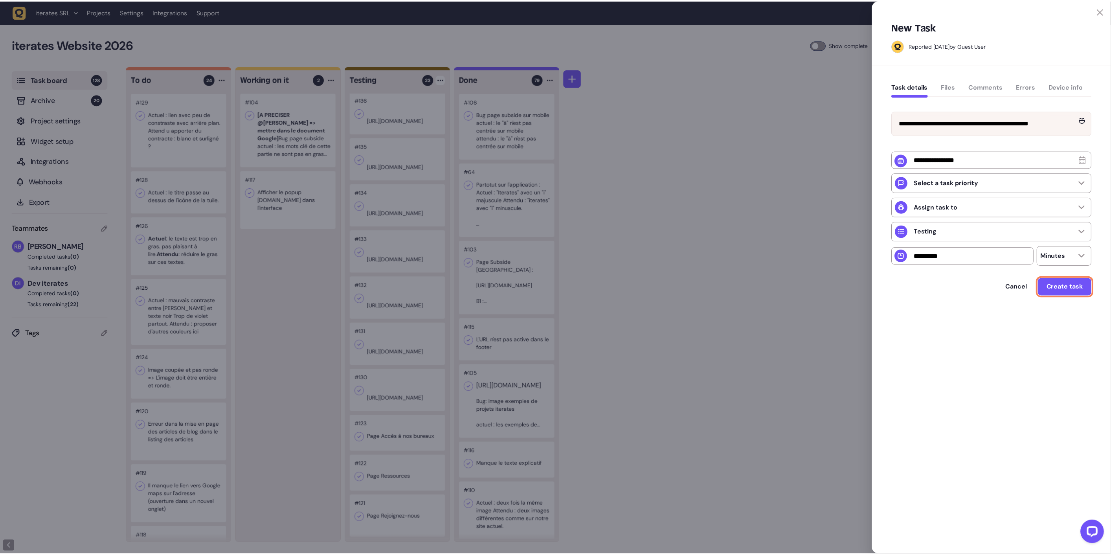
scroll to position [642, 0]
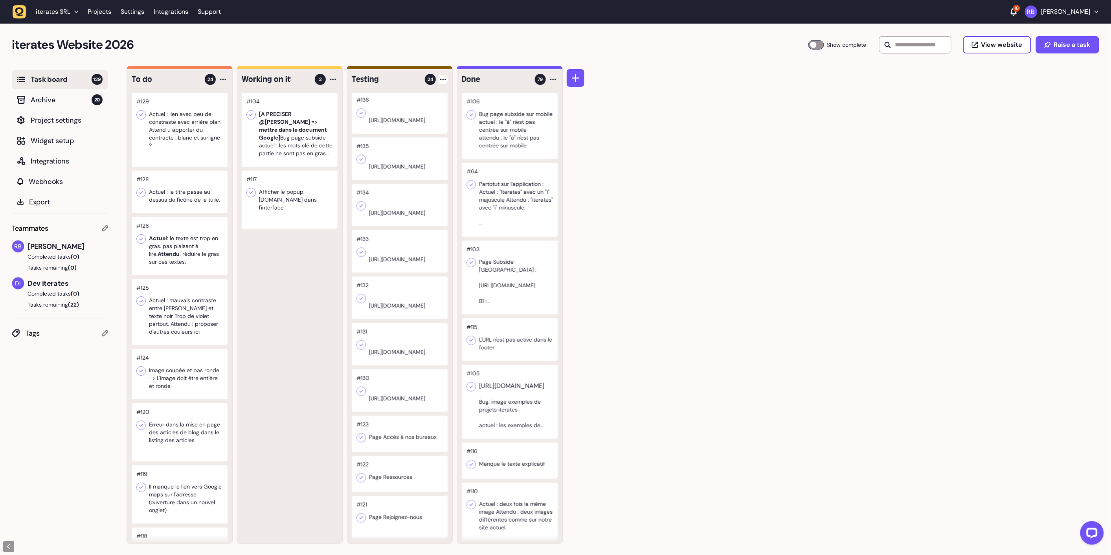
click at [440, 79] on icon at bounding box center [443, 80] width 6 height 2
click at [438, 93] on div "Add Task" at bounding box center [413, 96] width 57 height 8
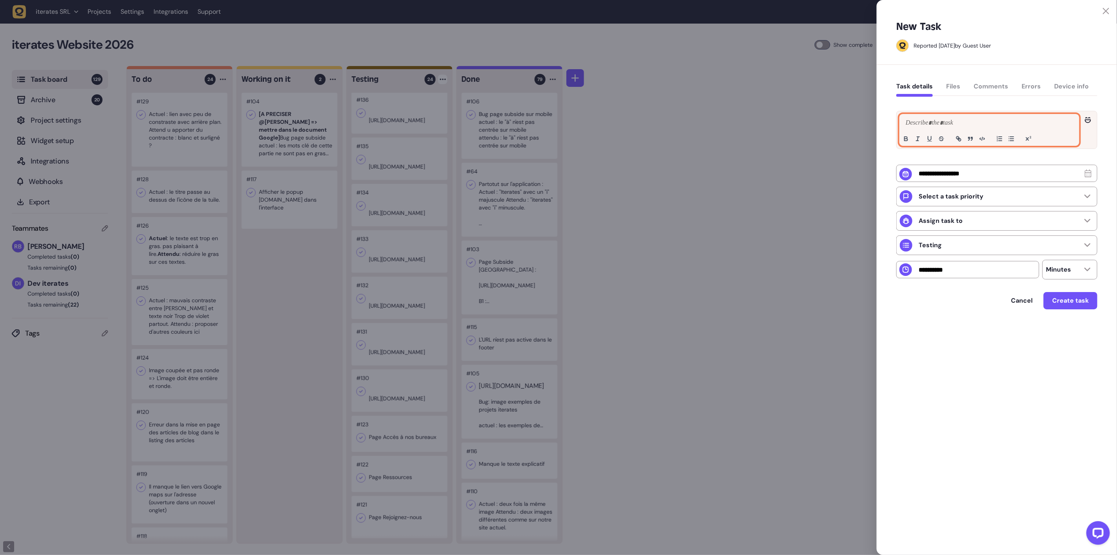
click at [929, 123] on p at bounding box center [989, 122] width 171 height 9
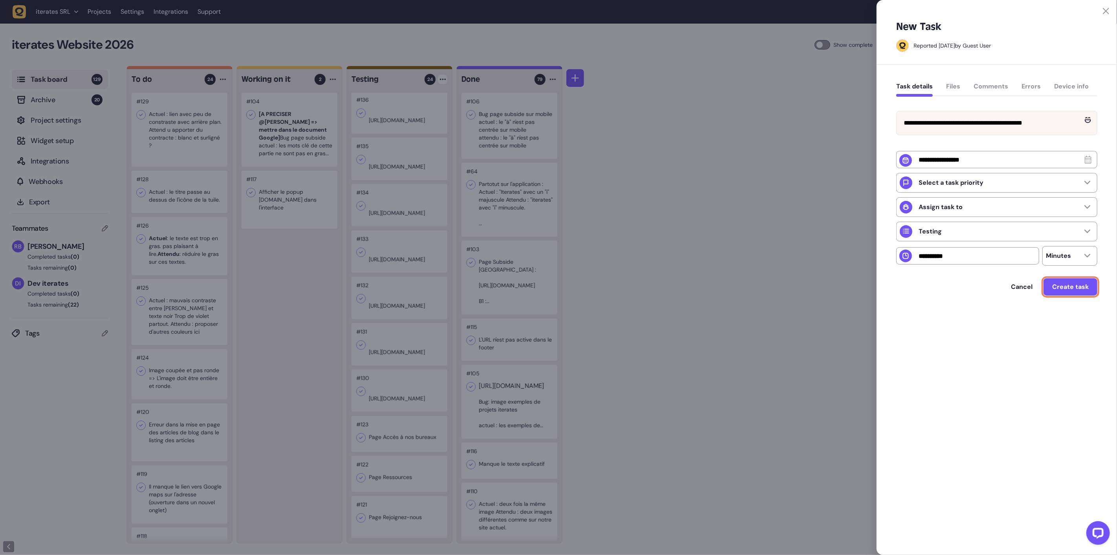
drag, startPoint x: 1078, startPoint y: 307, endPoint x: 1066, endPoint y: 310, distance: 12.7
click at [1078, 295] on button "Create task" at bounding box center [1071, 286] width 54 height 17
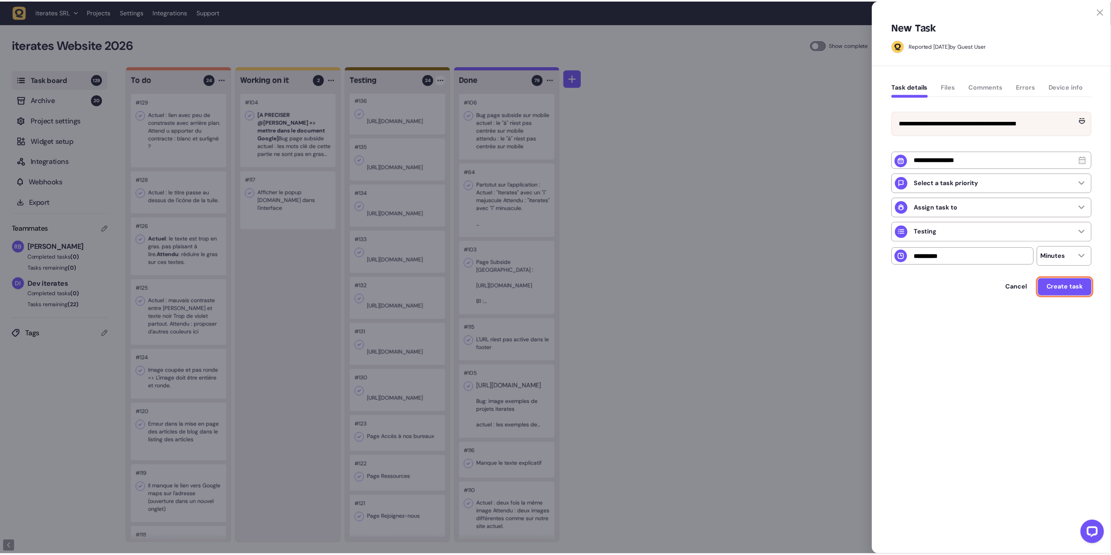
scroll to position [688, 0]
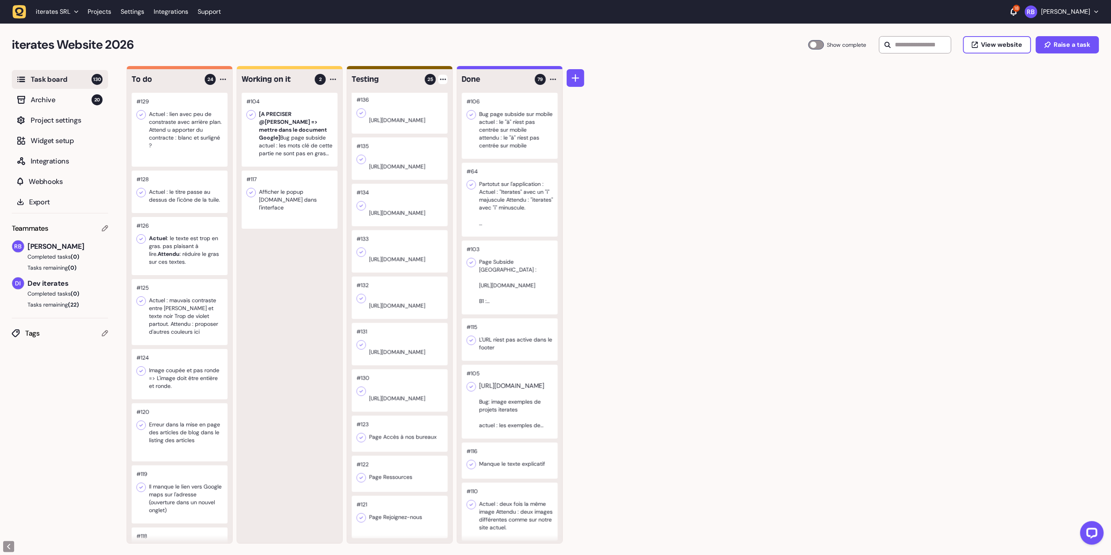
click at [444, 81] on div at bounding box center [442, 79] width 9 height 9
click at [402, 96] on div "Add Task" at bounding box center [413, 96] width 57 height 8
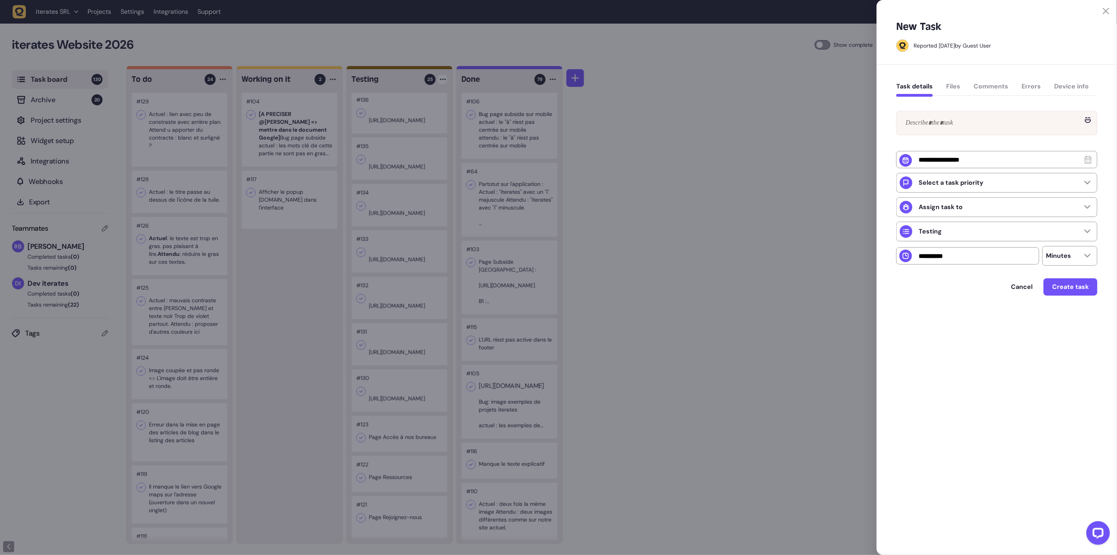
click at [955, 112] on div at bounding box center [997, 123] width 200 height 24
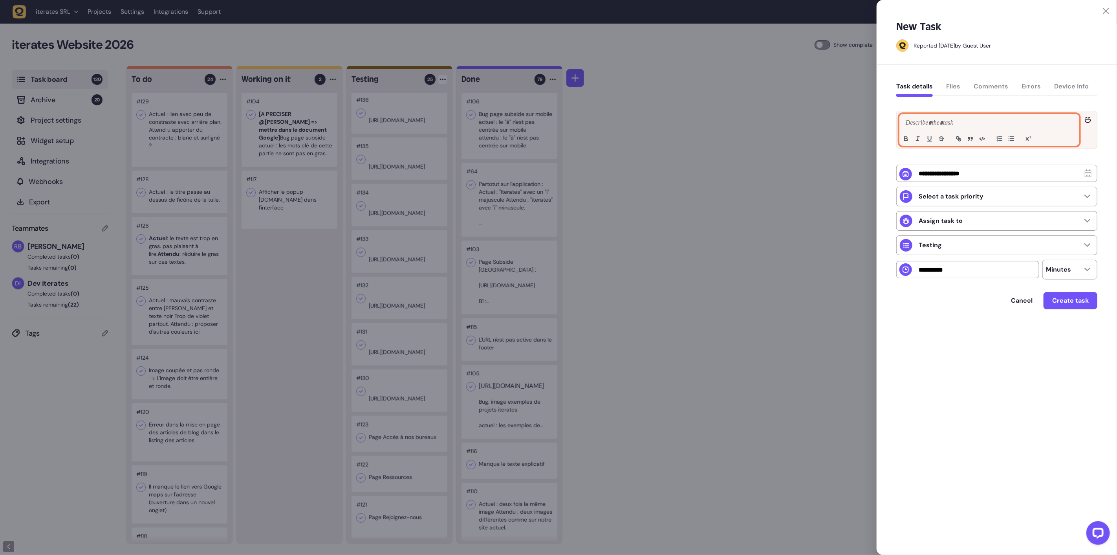
click at [946, 124] on p at bounding box center [989, 122] width 171 height 9
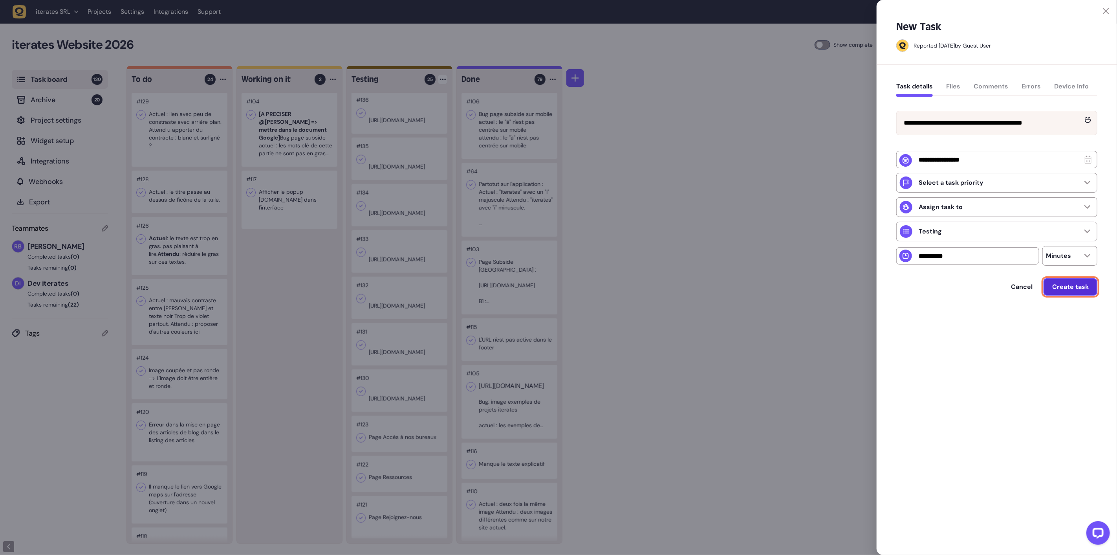
click at [1087, 290] on span "Create task" at bounding box center [1070, 287] width 37 height 6
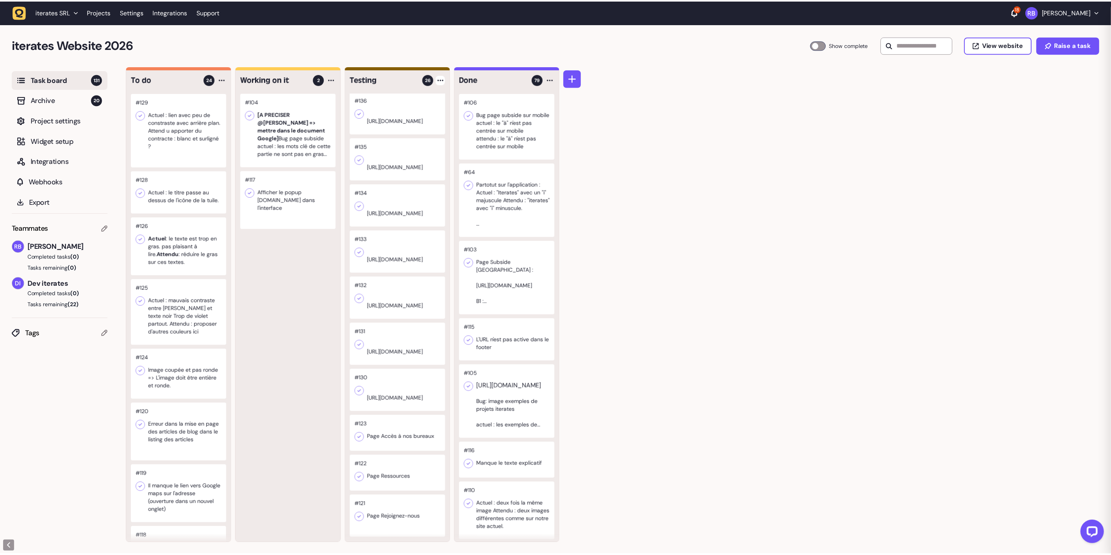
scroll to position [734, 0]
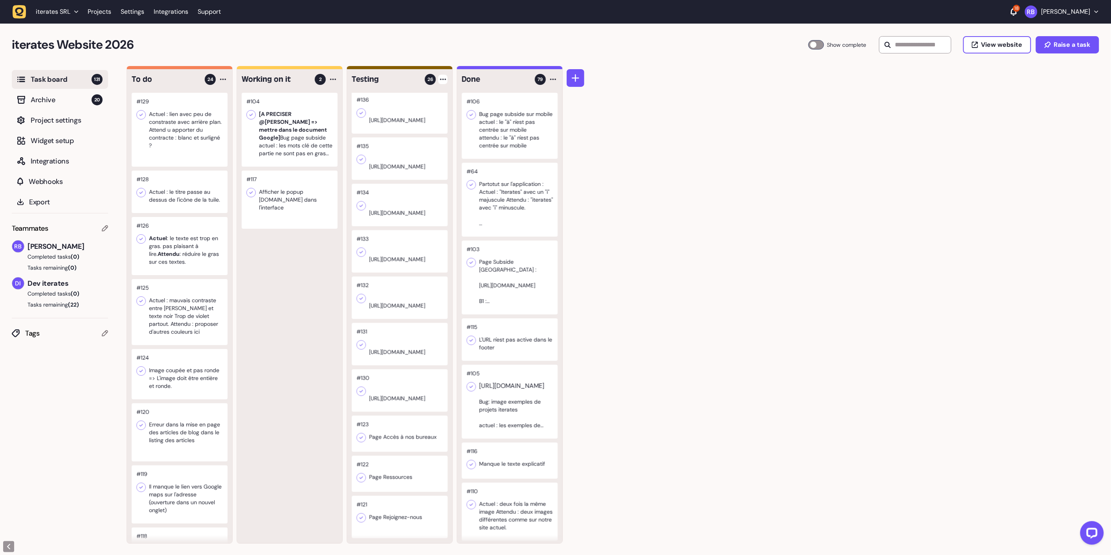
click at [449, 81] on div "Testing 26 #151 [URL][DOMAIN_NAME] #150 [URL][DOMAIN_NAME] #149 [URL][DOMAIN_NA…" at bounding box center [399, 306] width 105 height 474
click at [443, 81] on div at bounding box center [442, 79] width 9 height 9
click at [433, 92] on div "Add Task" at bounding box center [413, 96] width 57 height 8
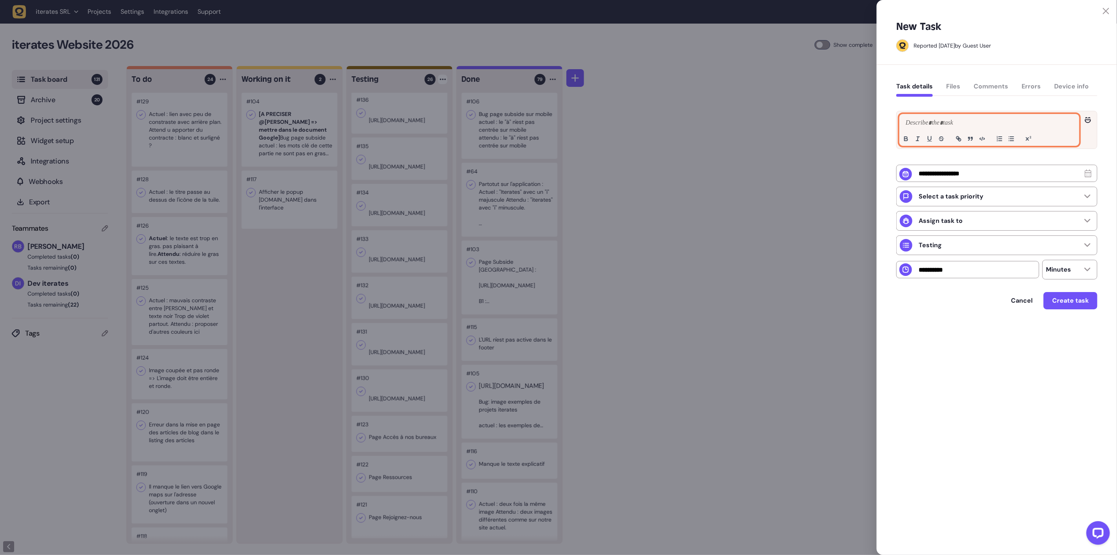
click at [931, 123] on p at bounding box center [989, 122] width 171 height 9
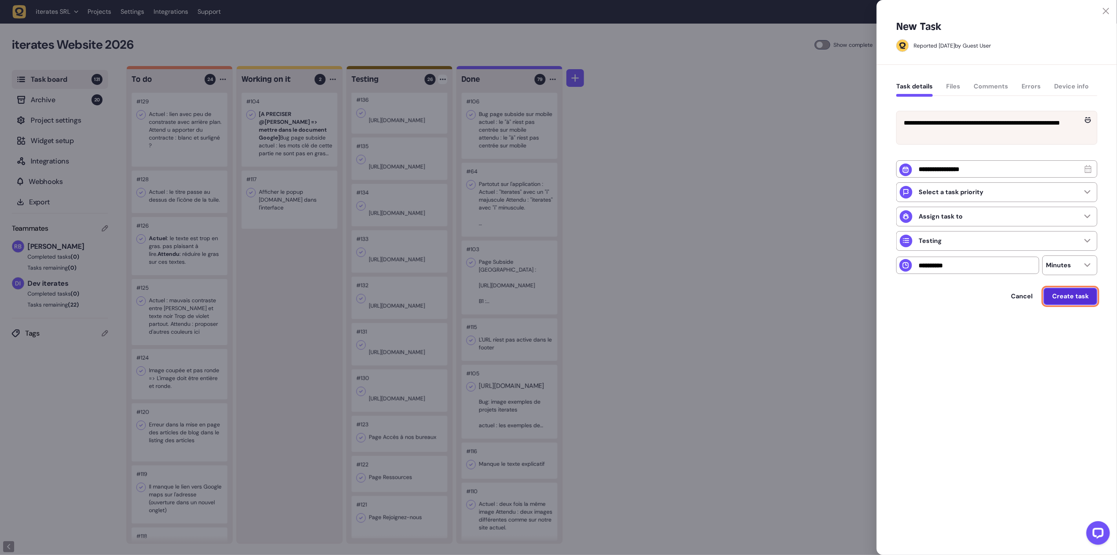
click at [1085, 299] on span "Create task" at bounding box center [1070, 296] width 37 height 6
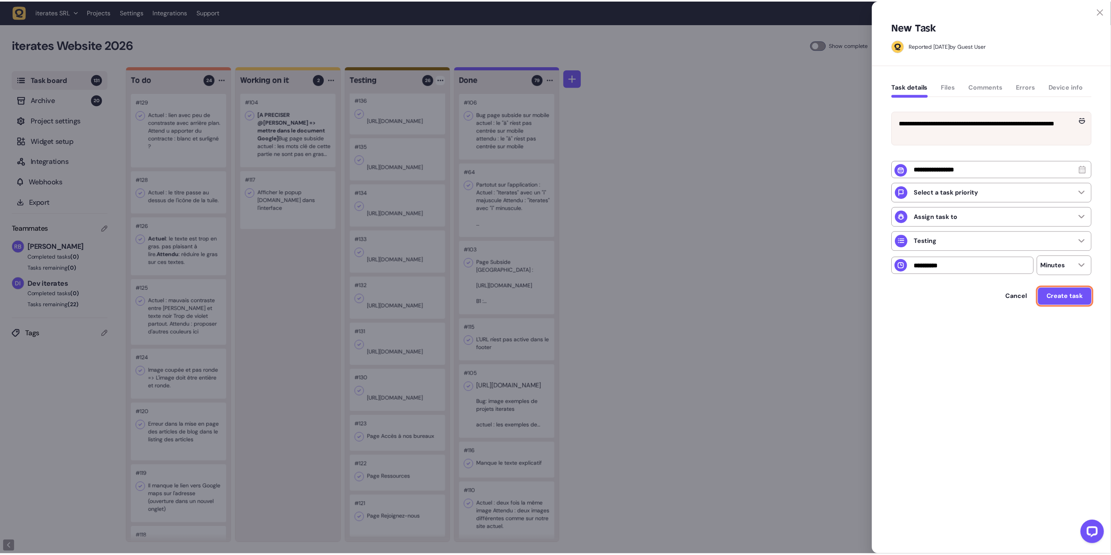
scroll to position [788, 0]
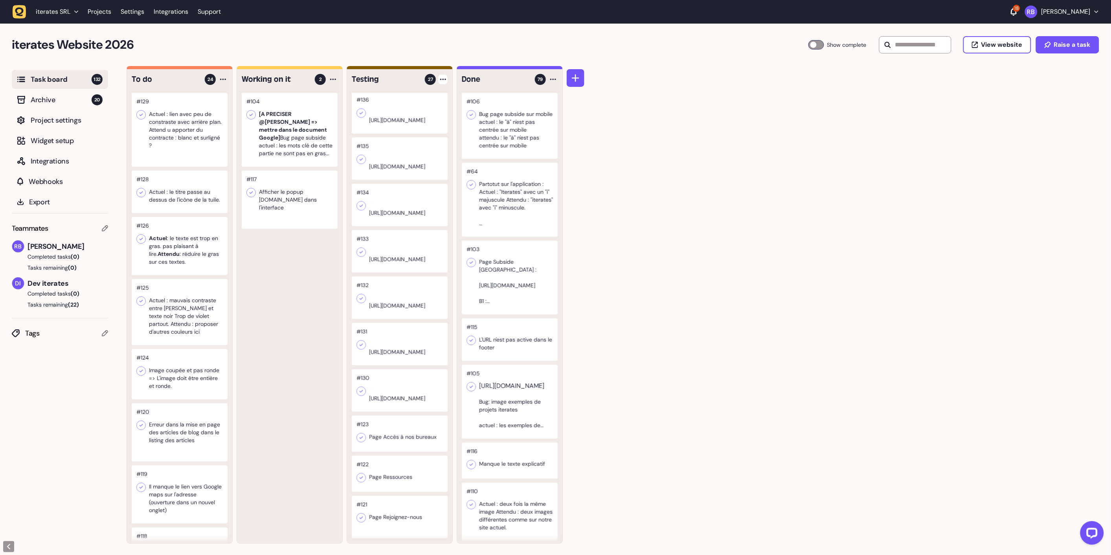
click at [390, 41] on div at bounding box center [400, 19] width 96 height 42
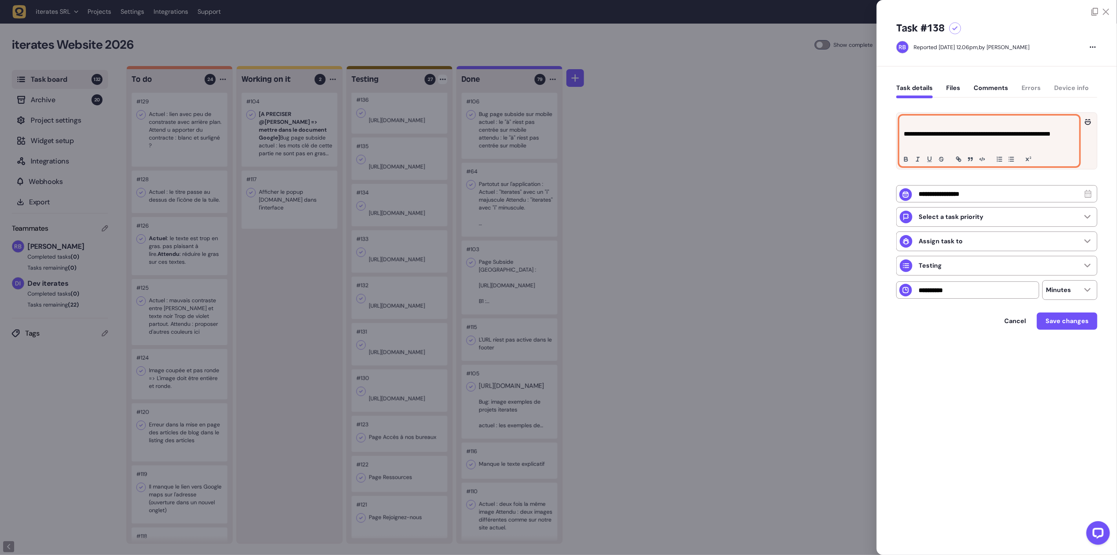
click at [939, 123] on p at bounding box center [989, 124] width 171 height 9
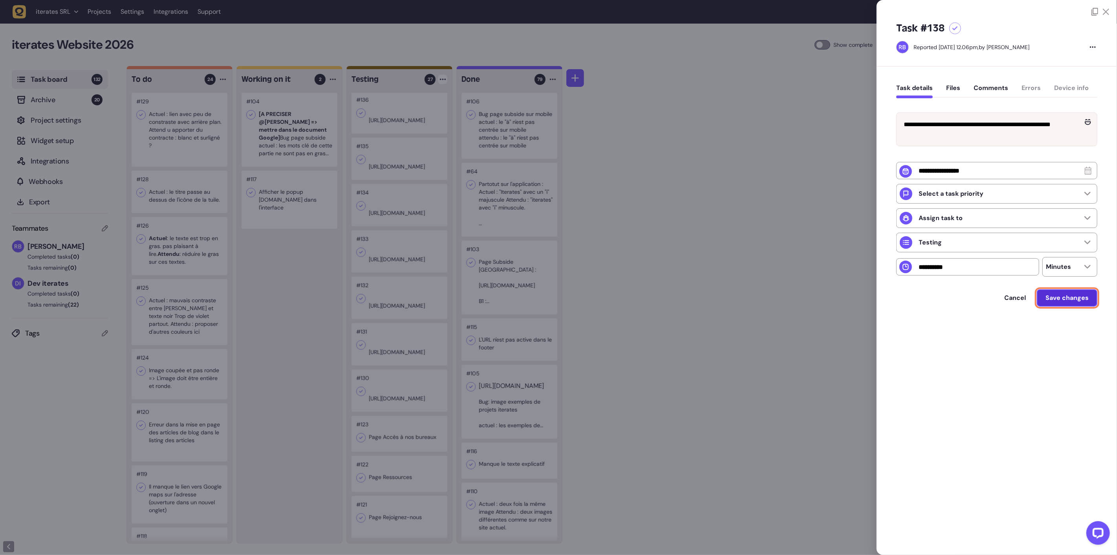
click at [1075, 306] on button "Save changes" at bounding box center [1067, 297] width 60 height 17
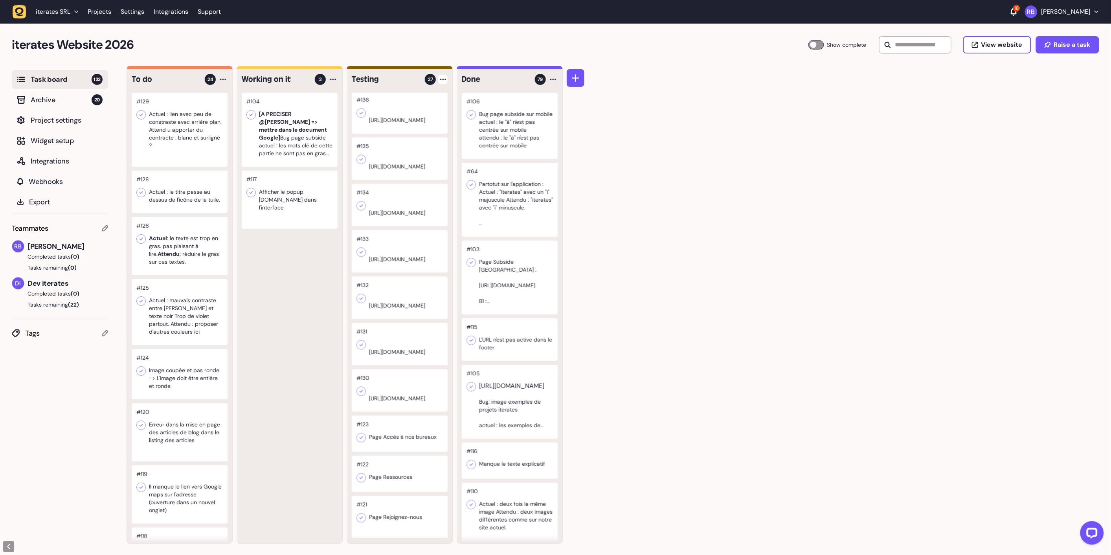
click at [793, 312] on div "To do 24 #129 Actuel : lien avec peu de constraste avec arrière plan. Attend u …" at bounding box center [618, 310] width 984 height 489
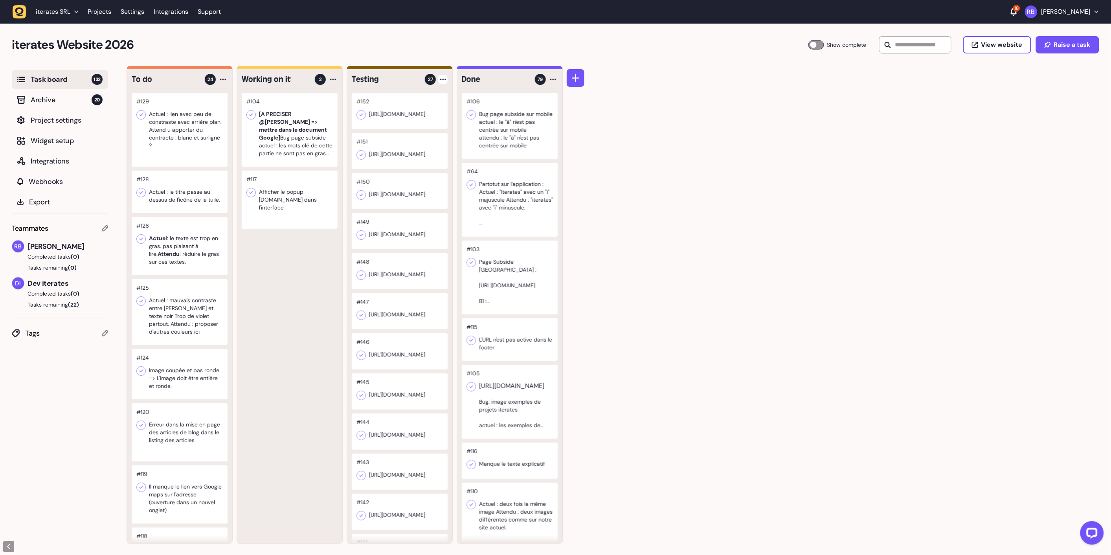
click at [426, 124] on div at bounding box center [400, 111] width 96 height 36
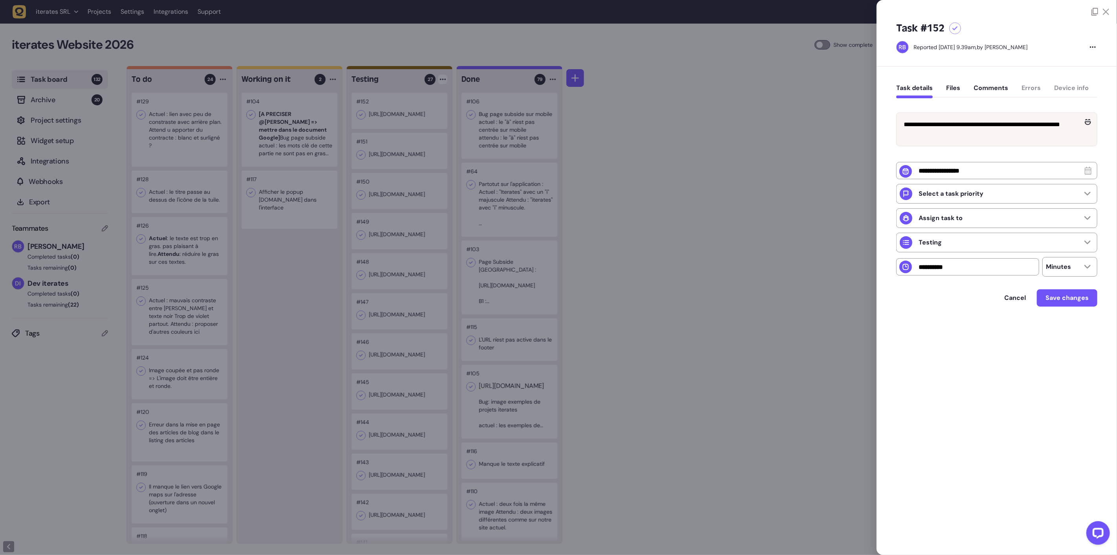
click at [662, 200] on div at bounding box center [558, 277] width 1117 height 555
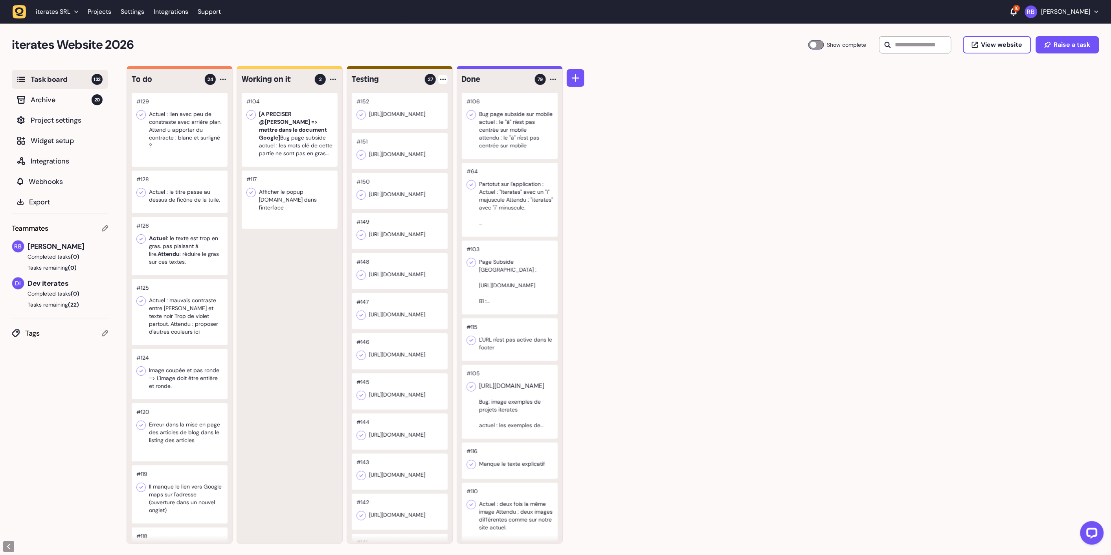
click at [310, 317] on div "#104 [A PRECISER @[PERSON_NAME] => mettre dans le document Google] Bug page sub…" at bounding box center [289, 318] width 105 height 450
click at [705, 232] on div "To do 24 #129 Actuel : lien avec peu de constraste avec arrière plan. Attend u …" at bounding box center [618, 310] width 984 height 489
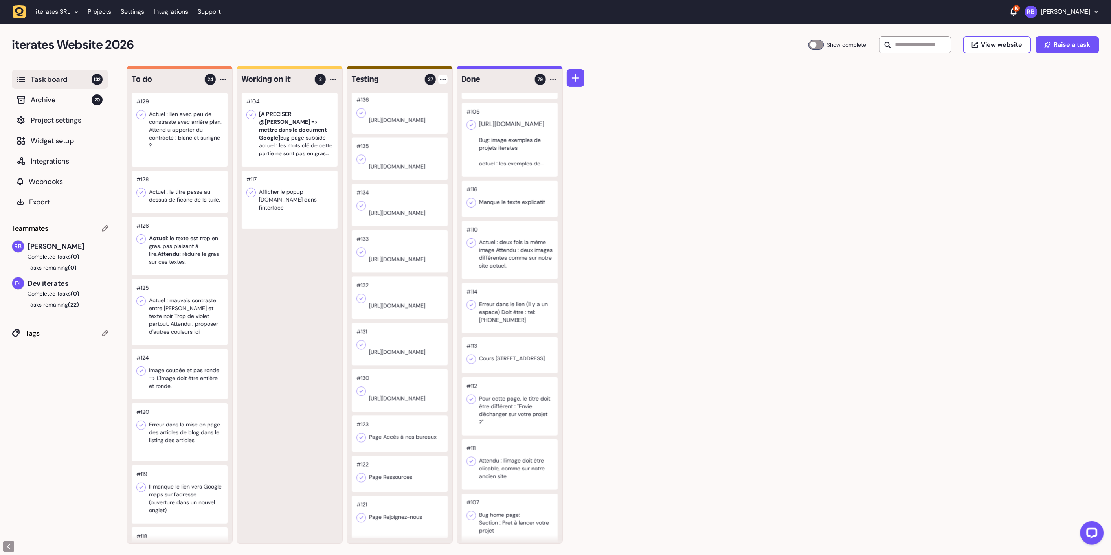
scroll to position [0, 0]
click at [381, 427] on div at bounding box center [400, 433] width 96 height 36
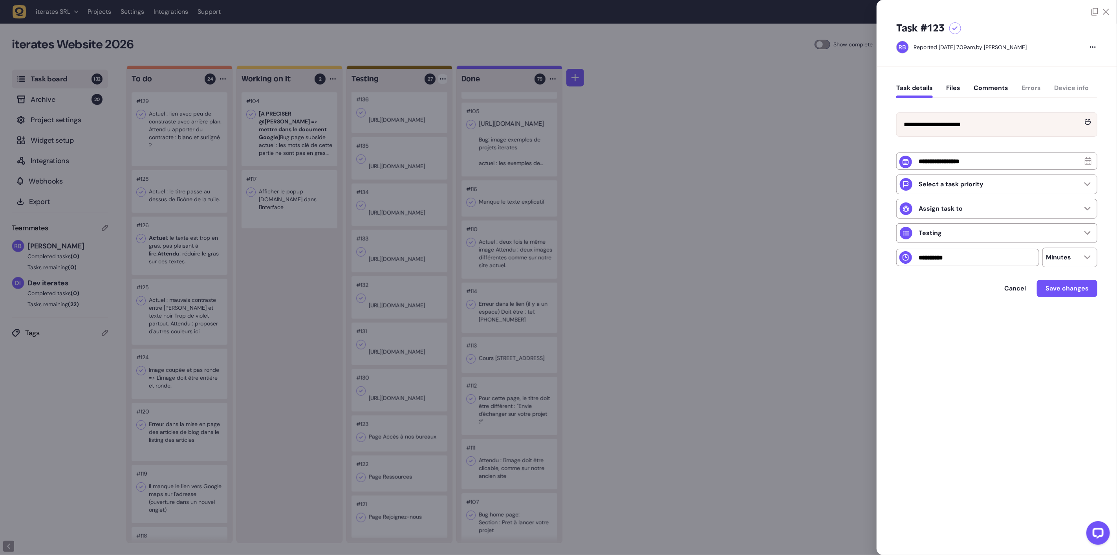
click at [256, 472] on div at bounding box center [558, 277] width 1117 height 555
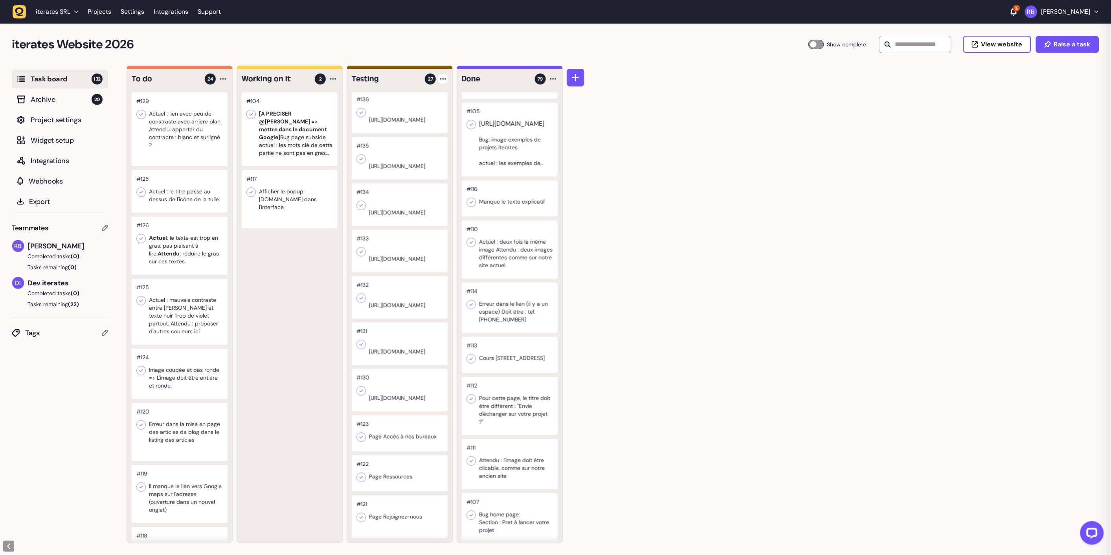
click at [369, 470] on div at bounding box center [400, 473] width 96 height 36
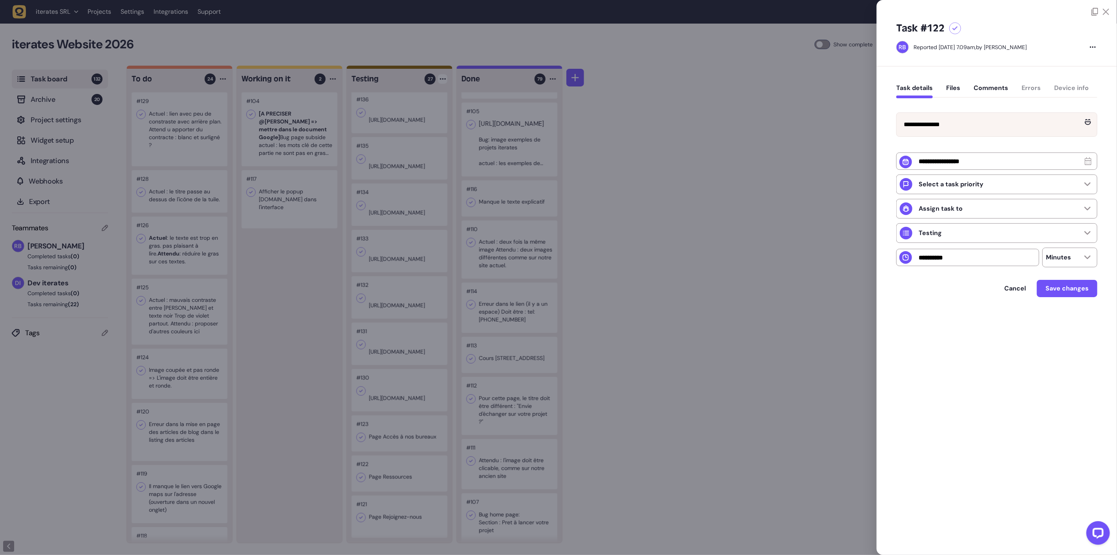
click at [319, 445] on div at bounding box center [558, 277] width 1117 height 555
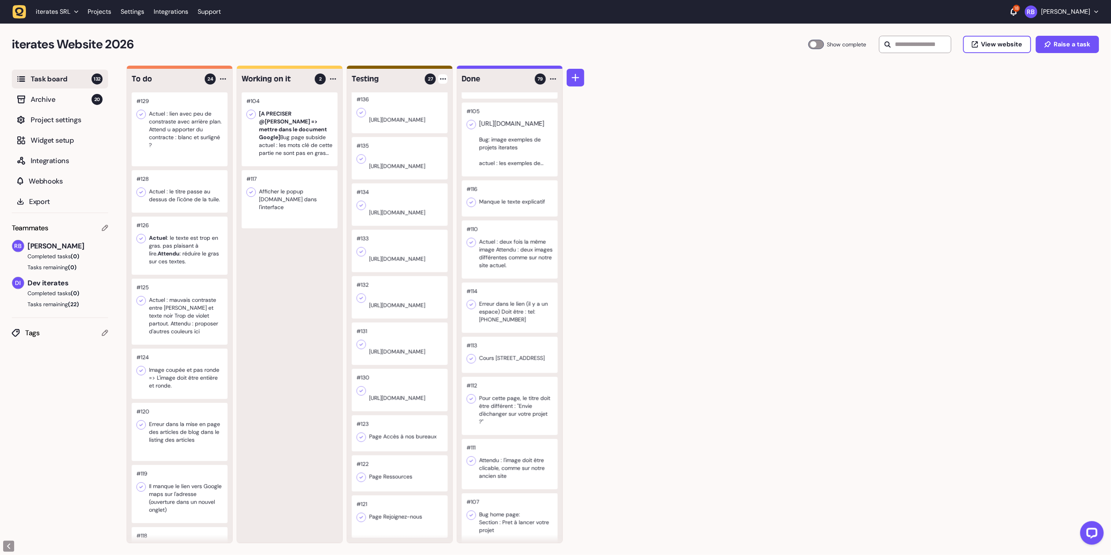
click at [382, 508] on div at bounding box center [400, 516] width 96 height 42
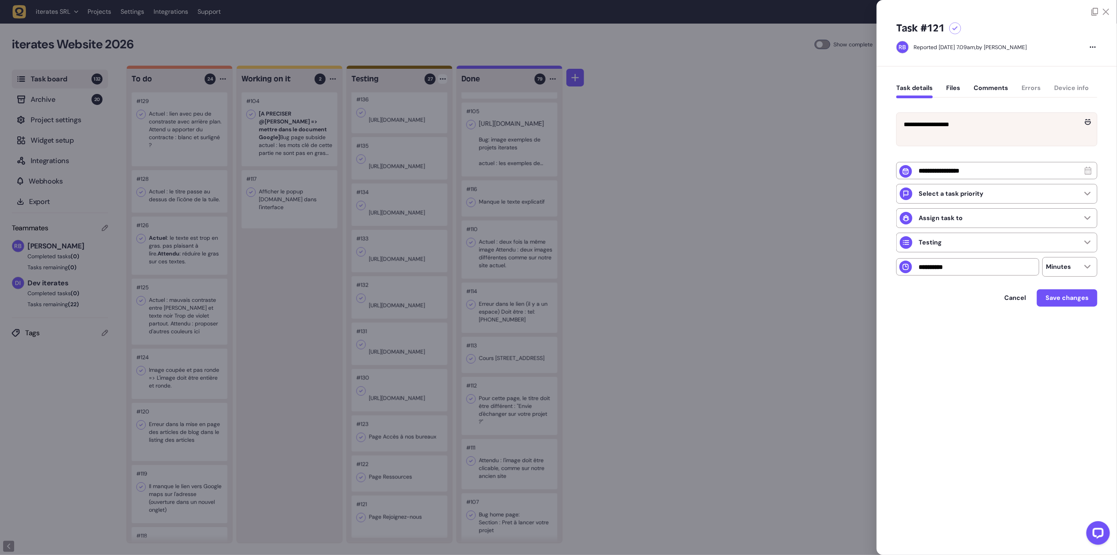
click at [344, 478] on div at bounding box center [558, 277] width 1117 height 555
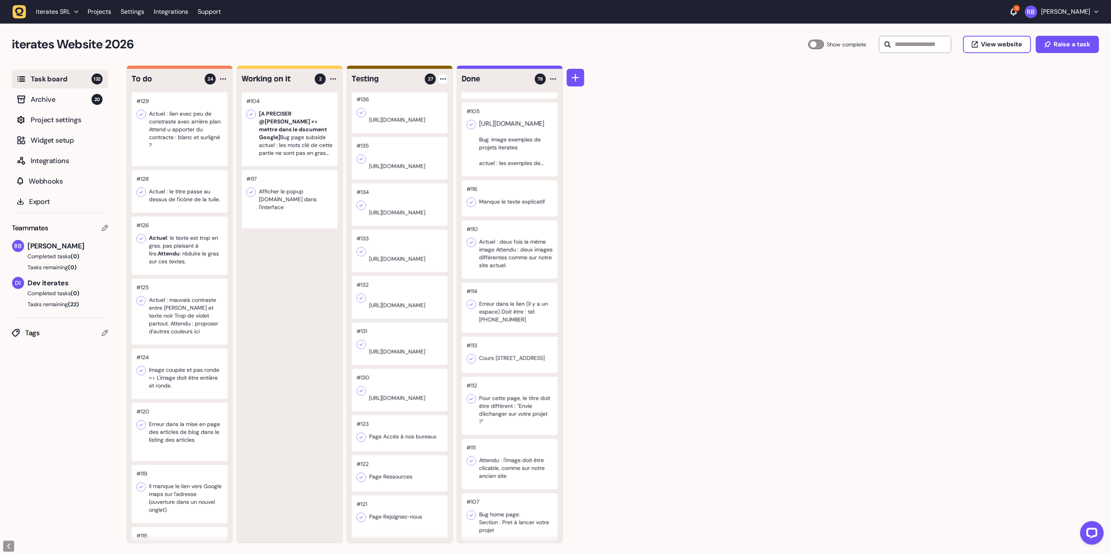
click at [395, 328] on div at bounding box center [400, 344] width 96 height 42
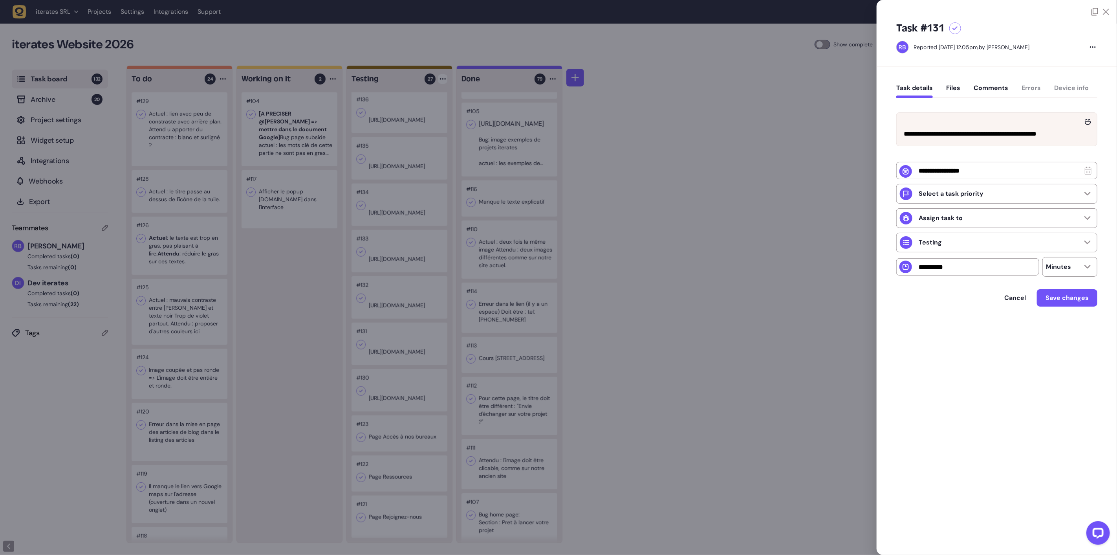
click at [379, 388] on div at bounding box center [558, 277] width 1117 height 555
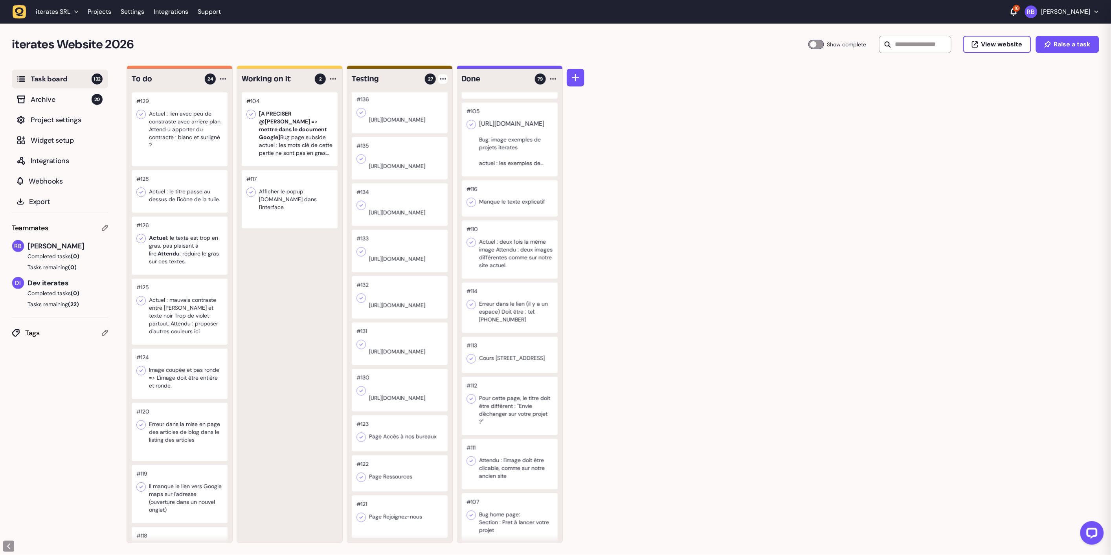
click at [385, 369] on div at bounding box center [400, 390] width 96 height 42
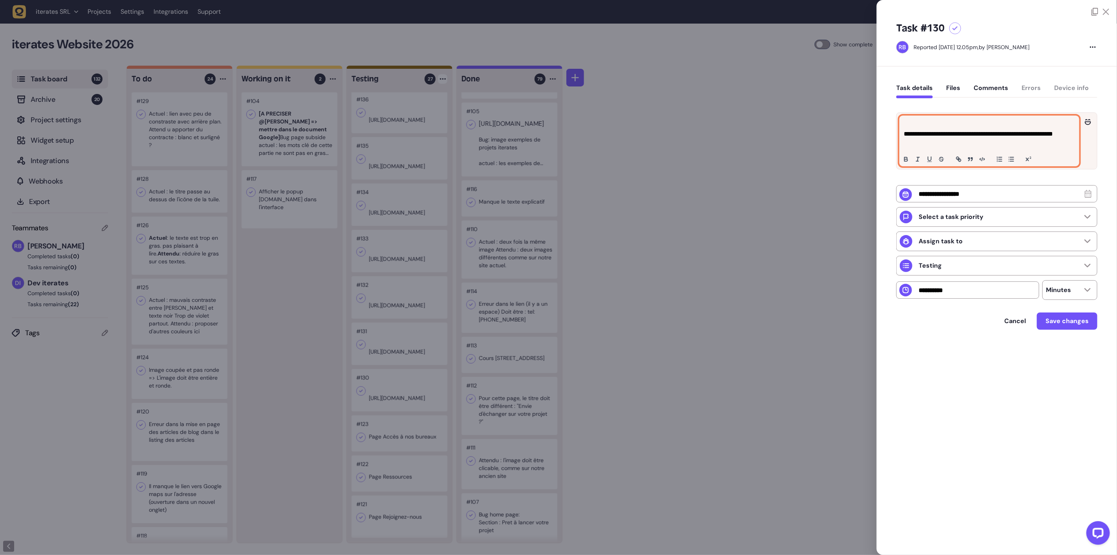
click at [915, 125] on p at bounding box center [989, 124] width 171 height 9
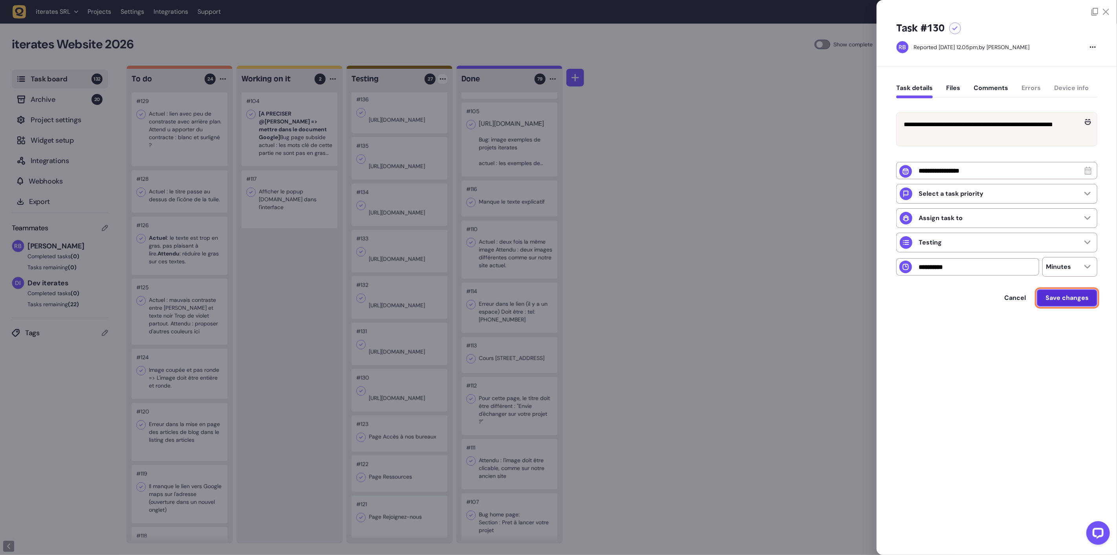
click at [1079, 301] on span "Save changes" at bounding box center [1067, 298] width 43 height 6
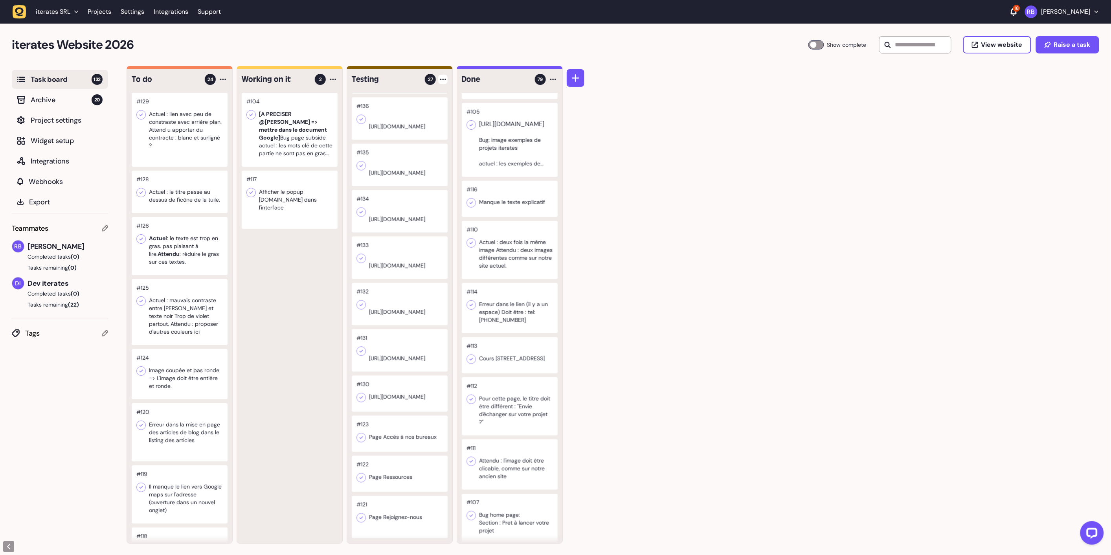
click at [285, 178] on div at bounding box center [290, 199] width 96 height 58
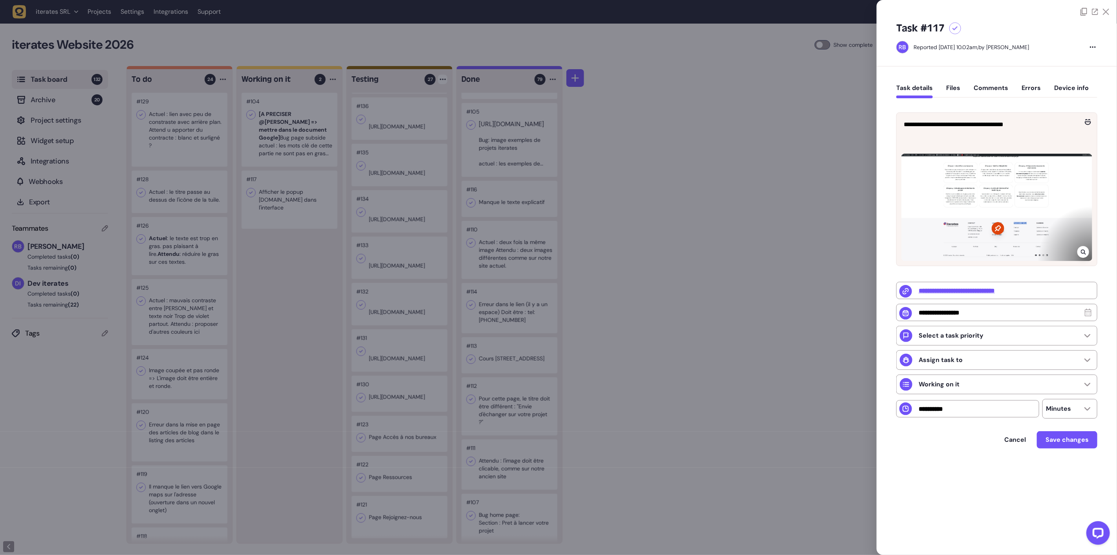
click at [286, 251] on div at bounding box center [558, 277] width 1117 height 555
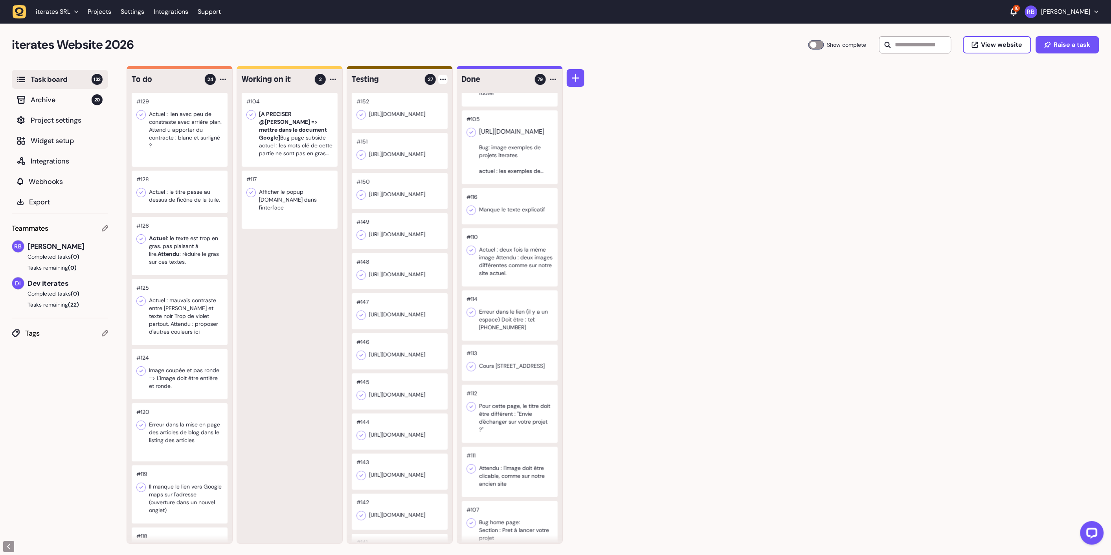
scroll to position [349, 0]
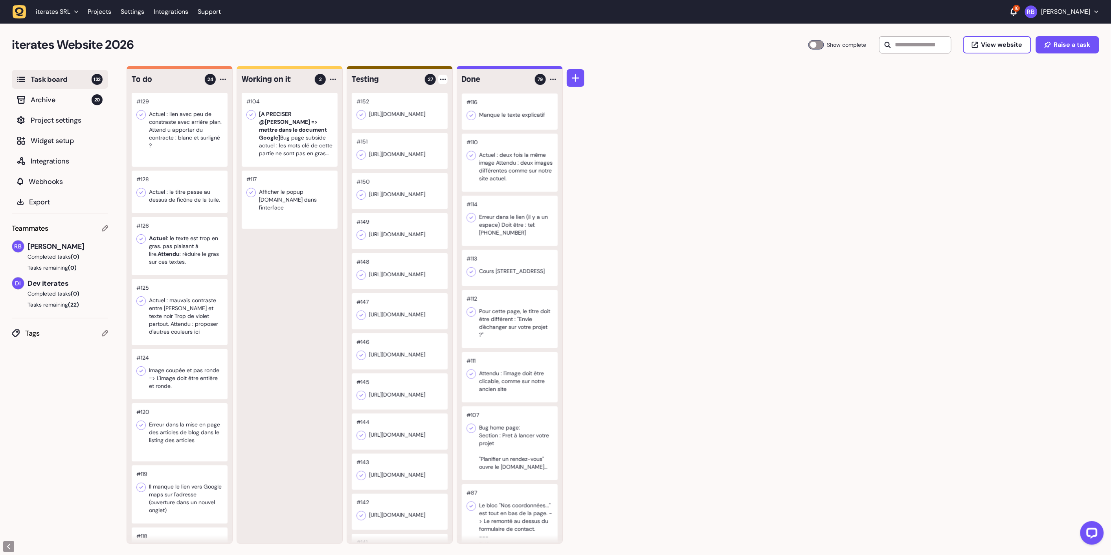
click at [706, 173] on div "To do 24 #129 Actuel : lien avec peu de constraste avec arrière plan. Attend u …" at bounding box center [618, 310] width 984 height 489
click at [946, 48] on input "text" at bounding box center [915, 44] width 72 height 17
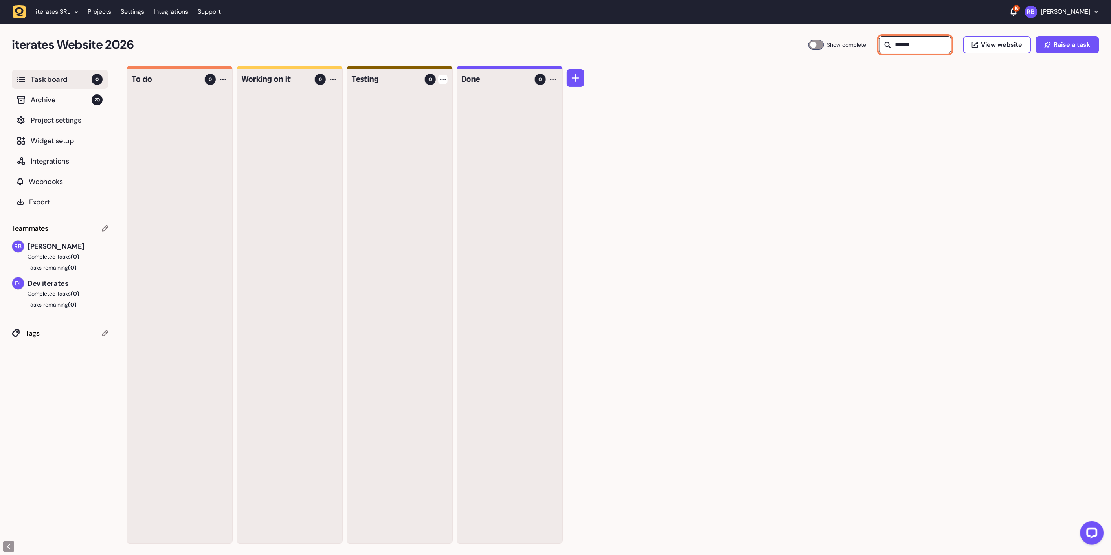
scroll to position [0, 0]
type input "*"
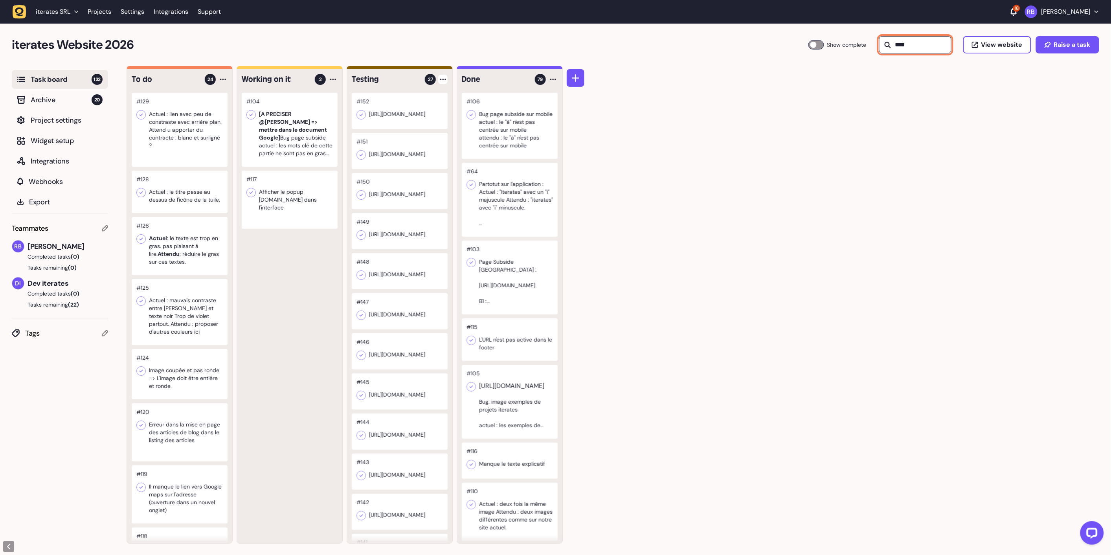
type input "****"
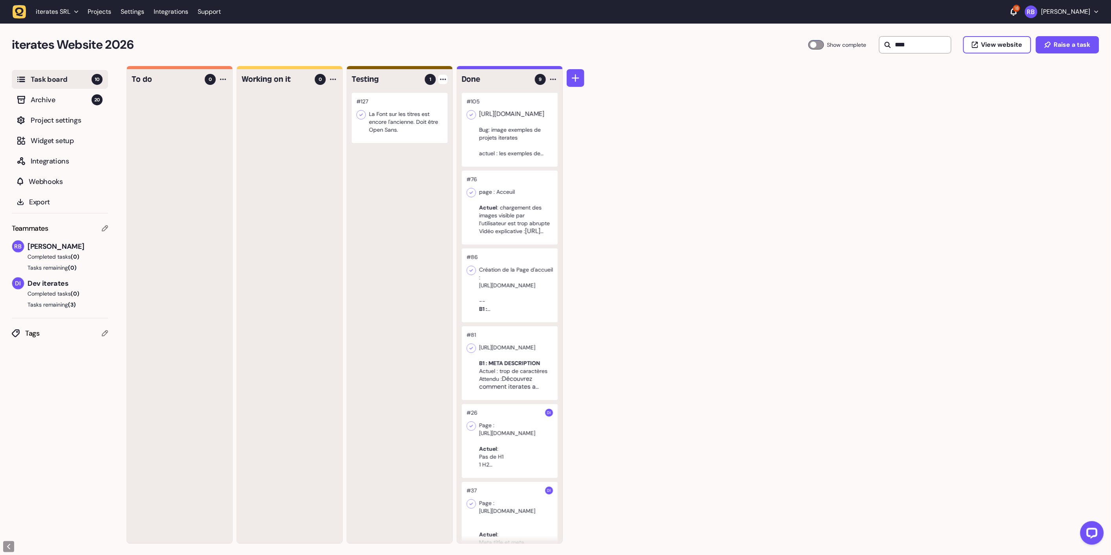
click at [422, 124] on div at bounding box center [400, 118] width 96 height 50
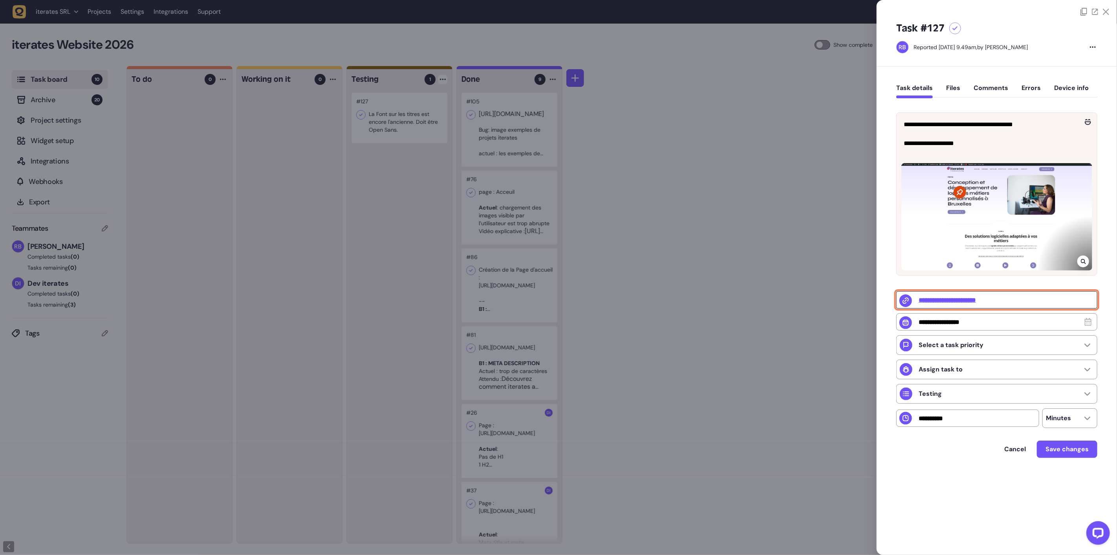
click at [980, 304] on input "**********" at bounding box center [996, 299] width 201 height 17
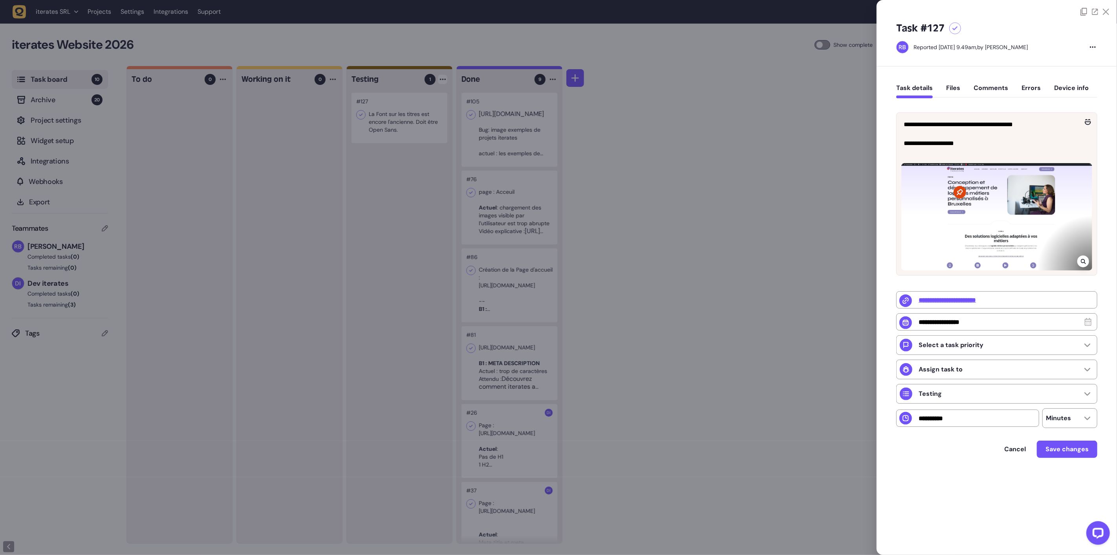
click at [199, 183] on div at bounding box center [558, 277] width 1117 height 555
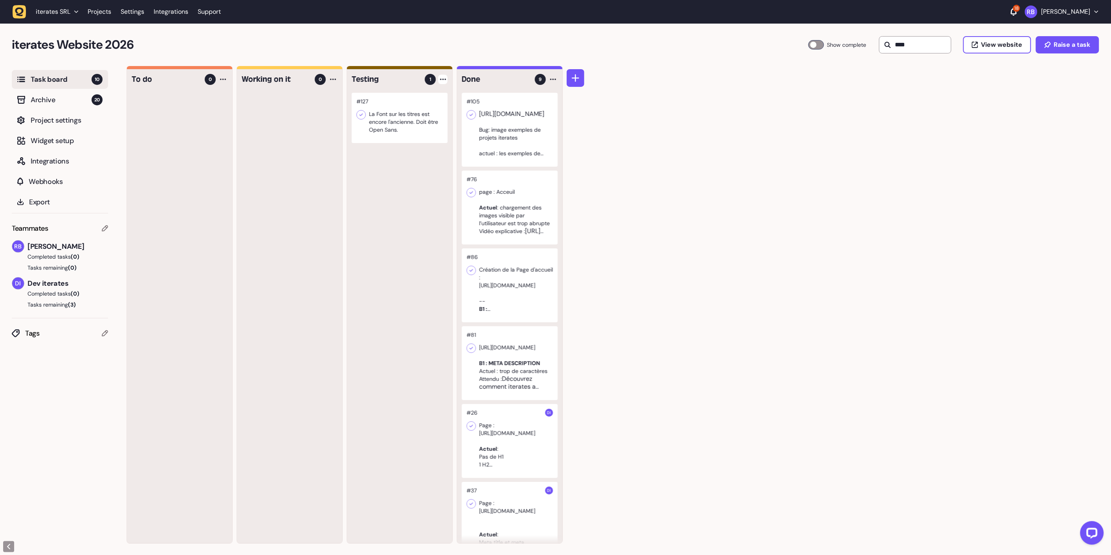
scroll to position [0, 0]
drag, startPoint x: 911, startPoint y: 40, endPoint x: 870, endPoint y: 40, distance: 41.3
click at [870, 40] on div "Show complete **** View website Raise a task" at bounding box center [953, 44] width 291 height 17
click at [870, 116] on div "To do 0 Working on it 0 Testing 1 #127 La Font sur les titres est encore l'anci…" at bounding box center [618, 310] width 984 height 489
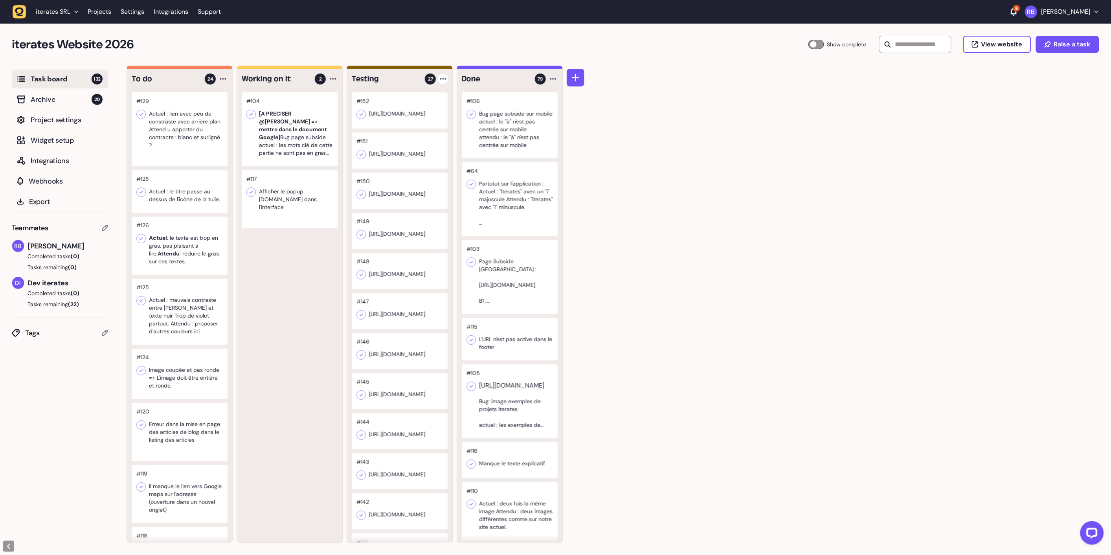
scroll to position [0, 0]
